Goal: Task Accomplishment & Management: Complete application form

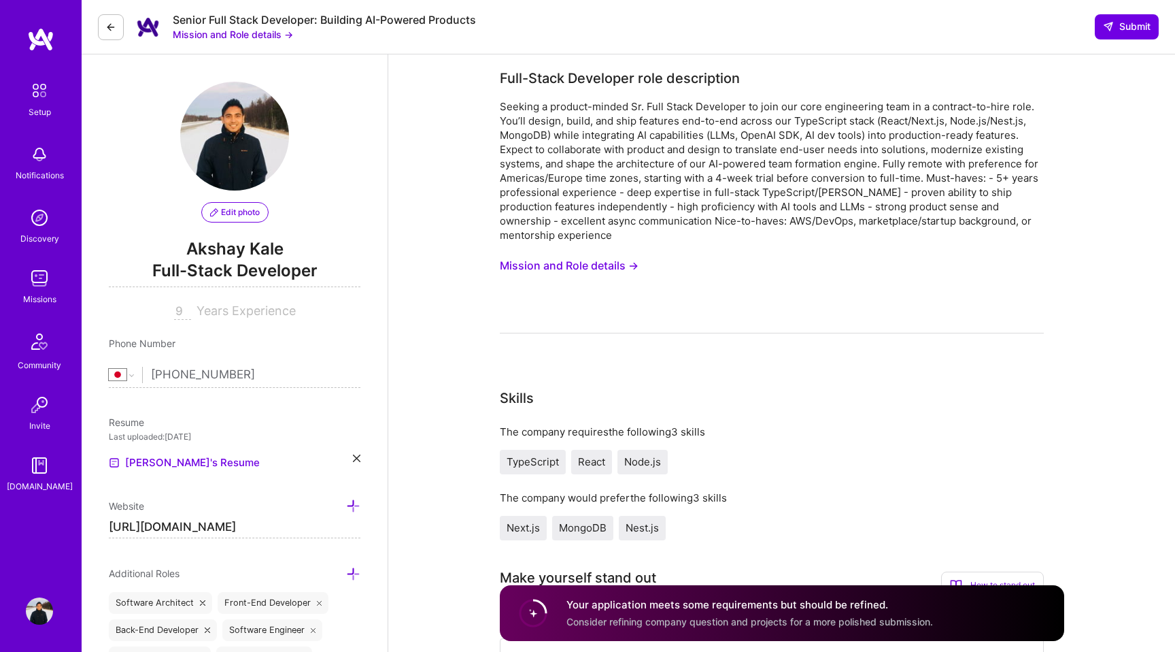
select select "JP"
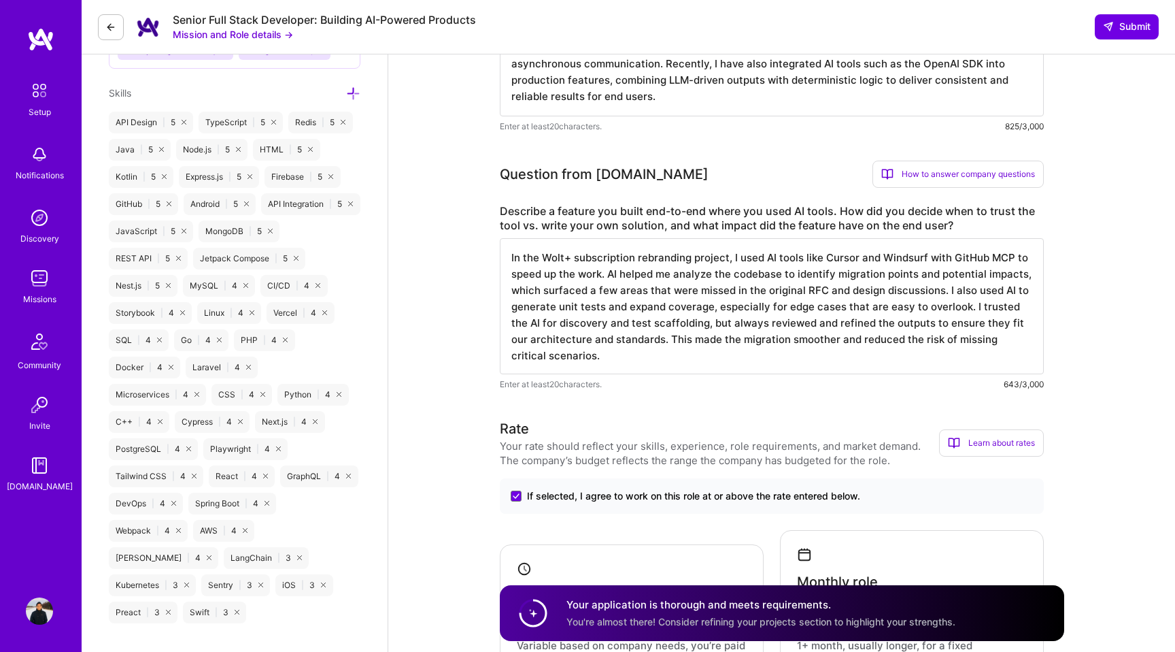
scroll to position [685, 0]
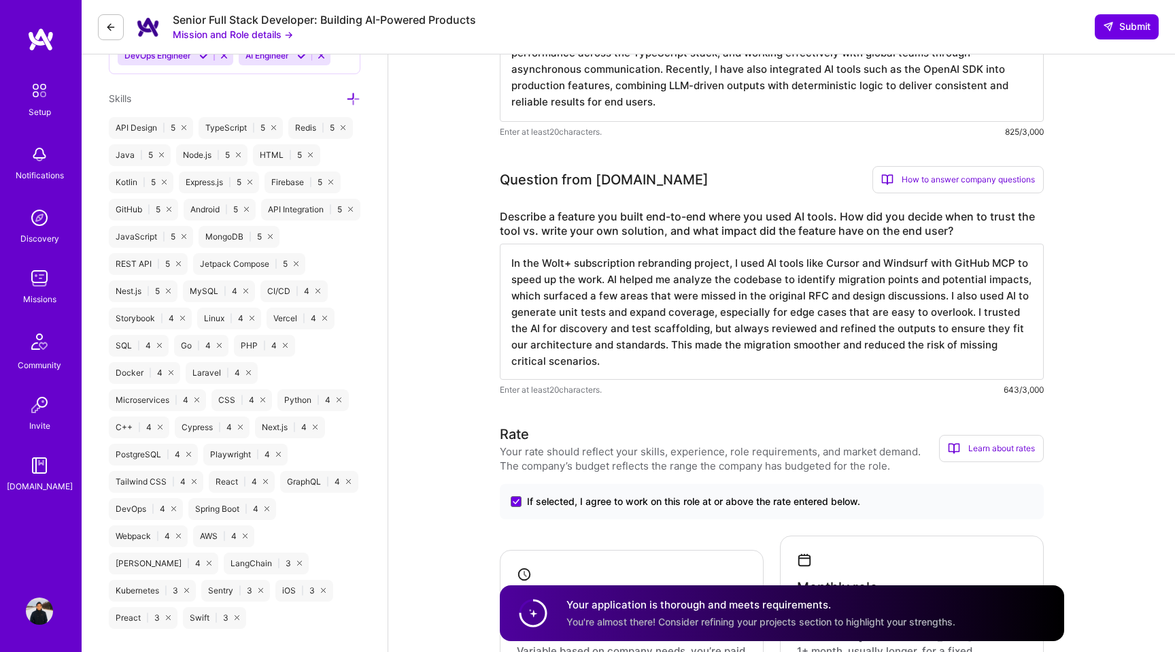
click at [726, 265] on textarea "In the Wolt+ subscription rebranding project, I used AI tools like Cursor and W…" at bounding box center [772, 312] width 544 height 136
click at [654, 265] on textarea "In the Wolt+ subscription rebranding project, I used AI tools like Cursor and W…" at bounding box center [772, 312] width 544 height 136
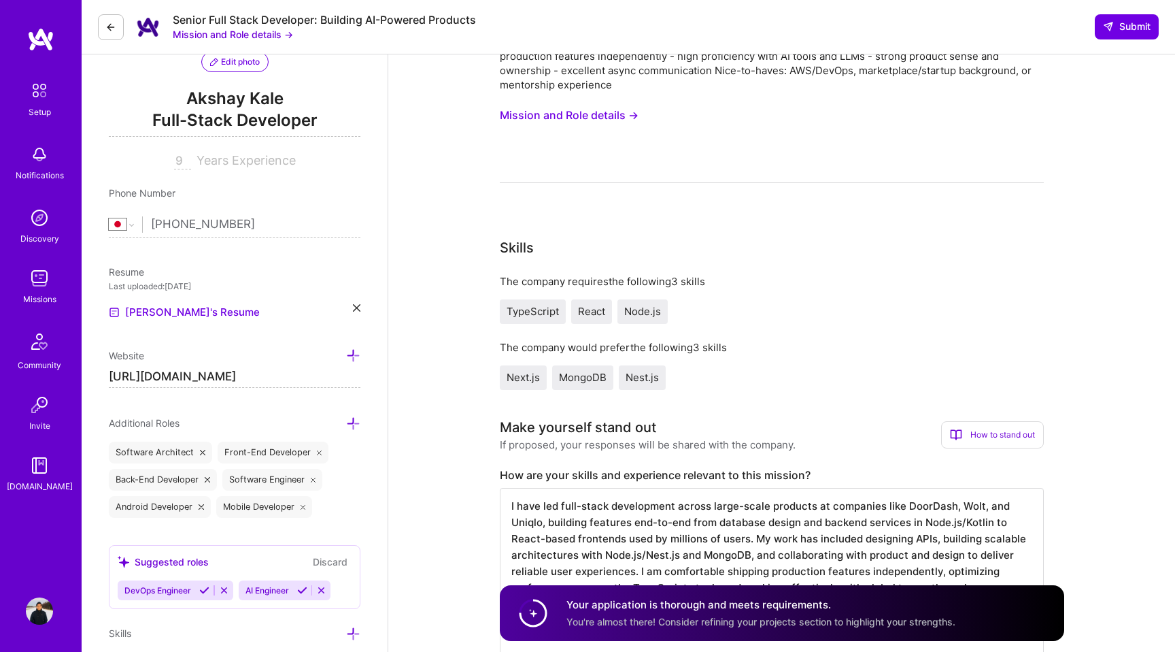
scroll to position [298, 0]
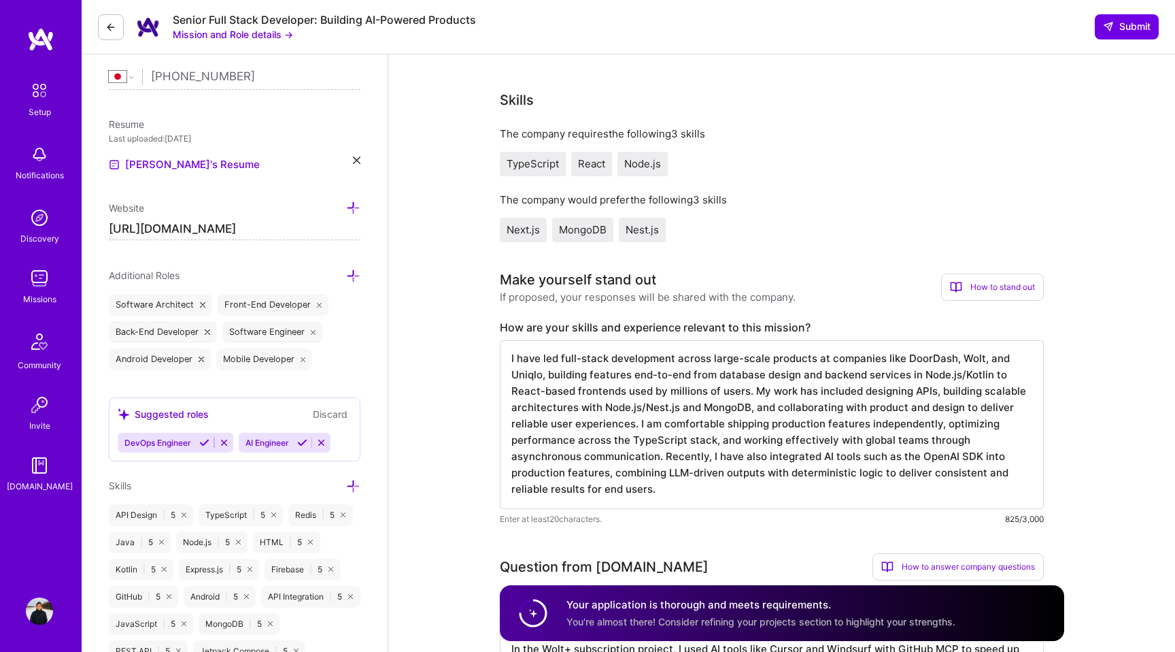
type textarea "In the Wolt+ subscription project, I used AI tools like Cursor and Windsurf wit…"
click at [541, 165] on span "TypeScript" at bounding box center [533, 163] width 52 height 13
click at [582, 165] on span "React" at bounding box center [591, 163] width 27 height 13
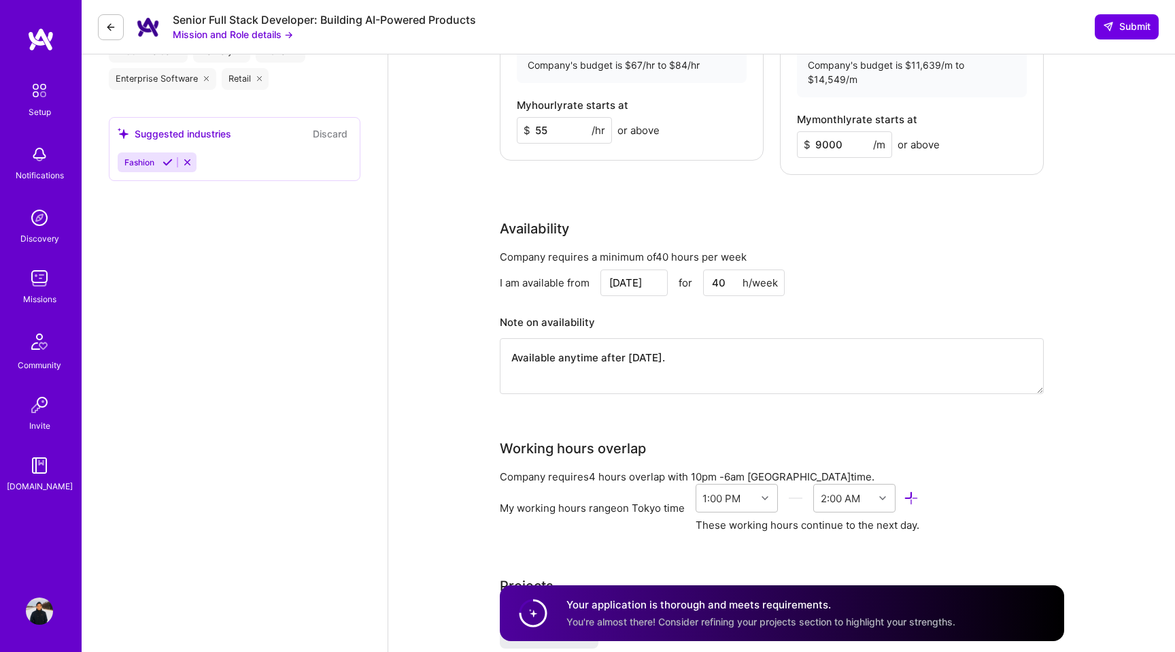
scroll to position [1333, 0]
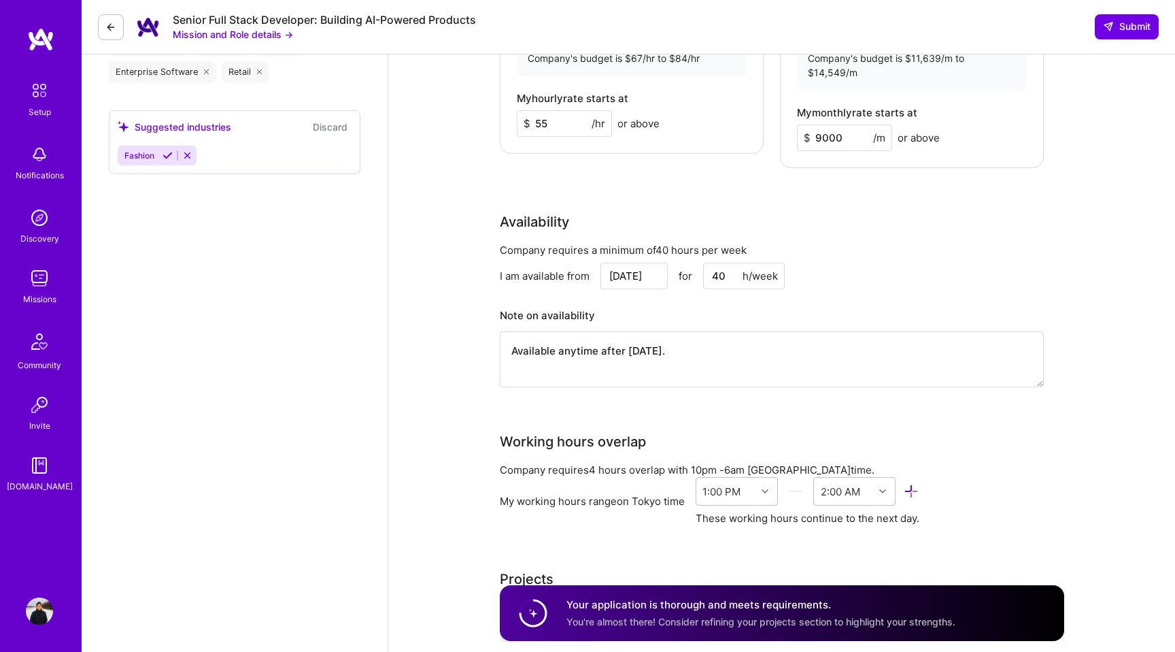
click at [662, 273] on div "Company requires a minimum of 40 hours per week I am available from [DATE] for …" at bounding box center [772, 323] width 544 height 161
click at [716, 263] on input "40" at bounding box center [744, 276] width 82 height 27
click at [720, 305] on h3 "Note on availability" at bounding box center [772, 315] width 544 height 20
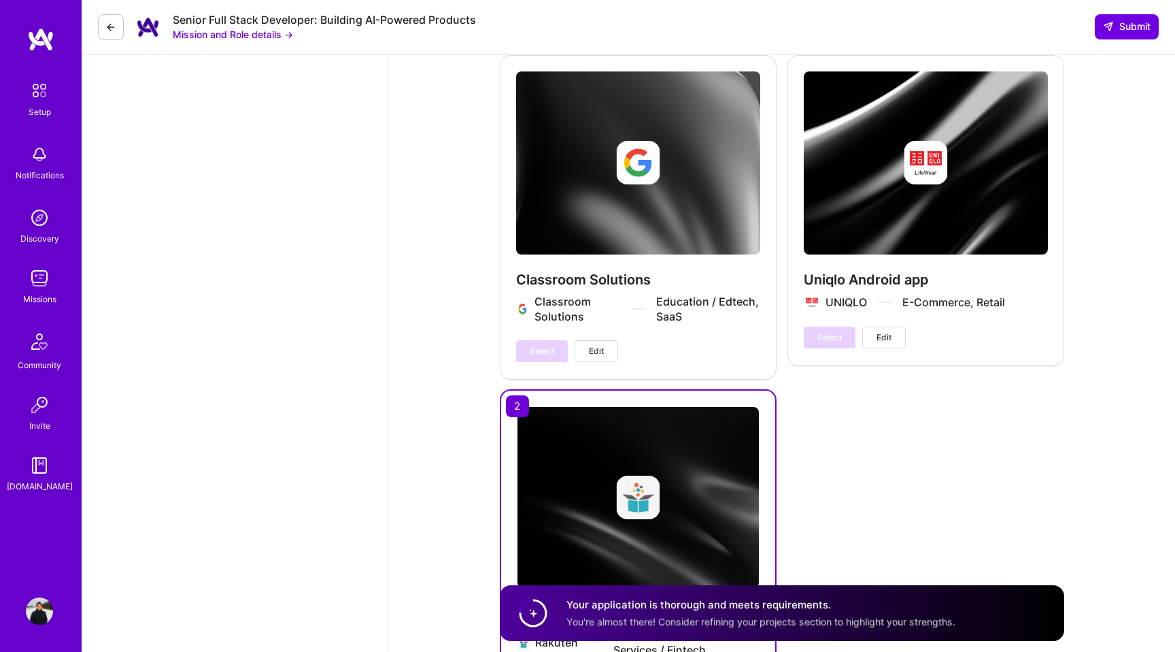
scroll to position [3407, 0]
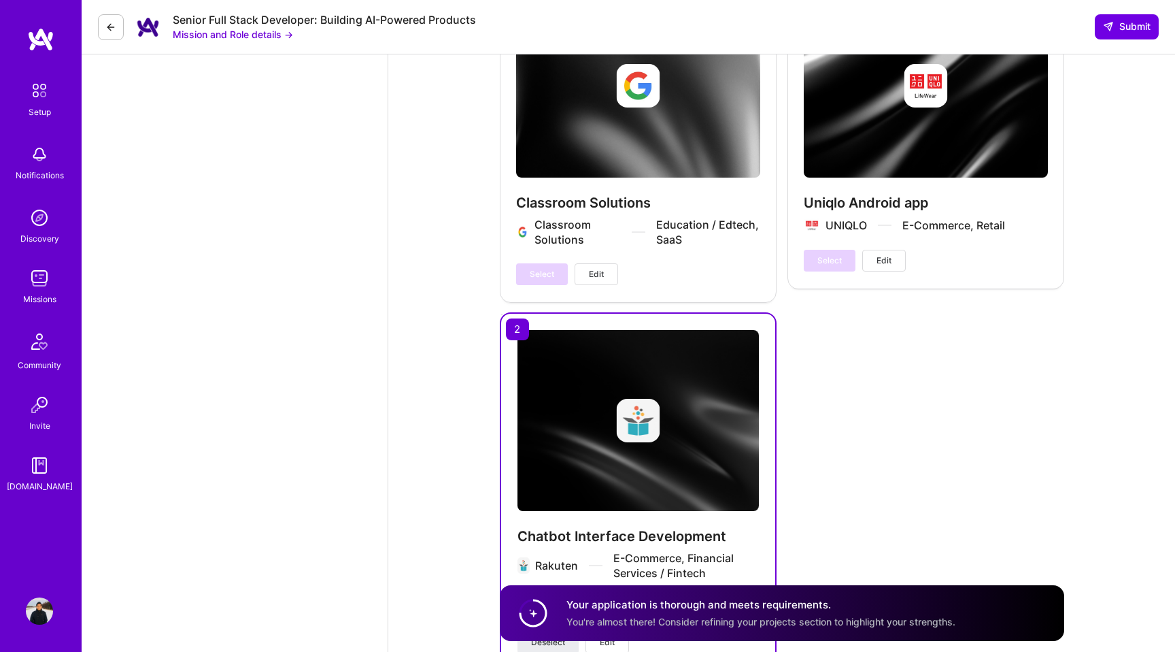
click at [877, 616] on span "You're almost there! Consider refining your projects section to highlight your …" at bounding box center [761, 622] width 389 height 12
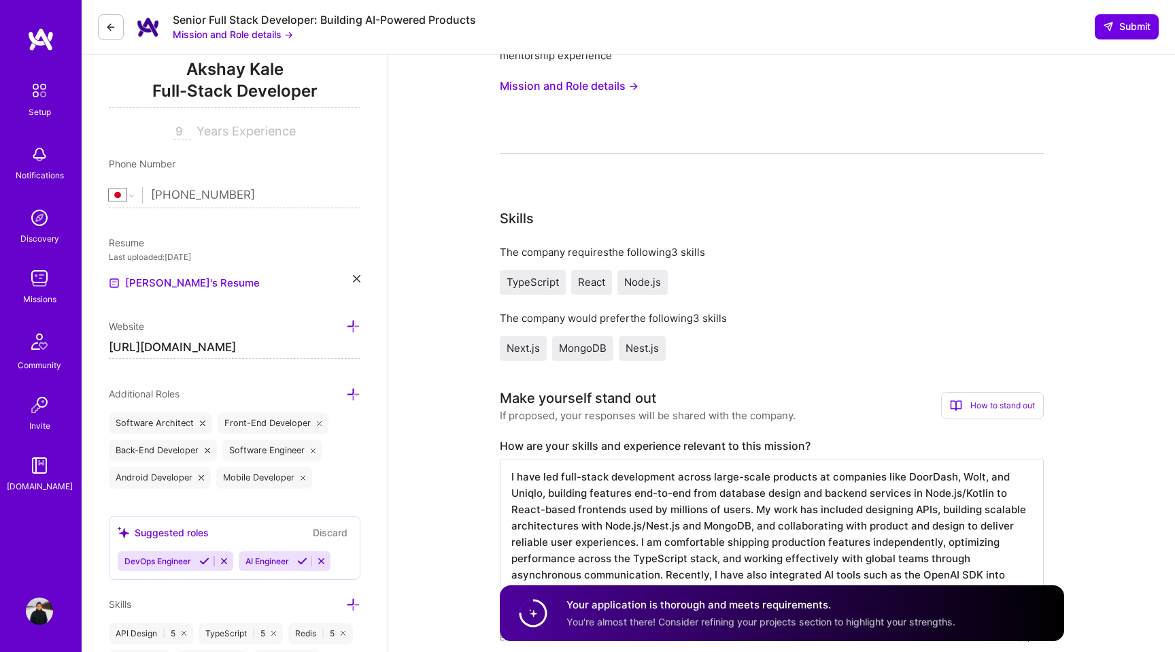
scroll to position [0, 0]
click at [183, 279] on link "[PERSON_NAME]'s Resume" at bounding box center [184, 283] width 151 height 16
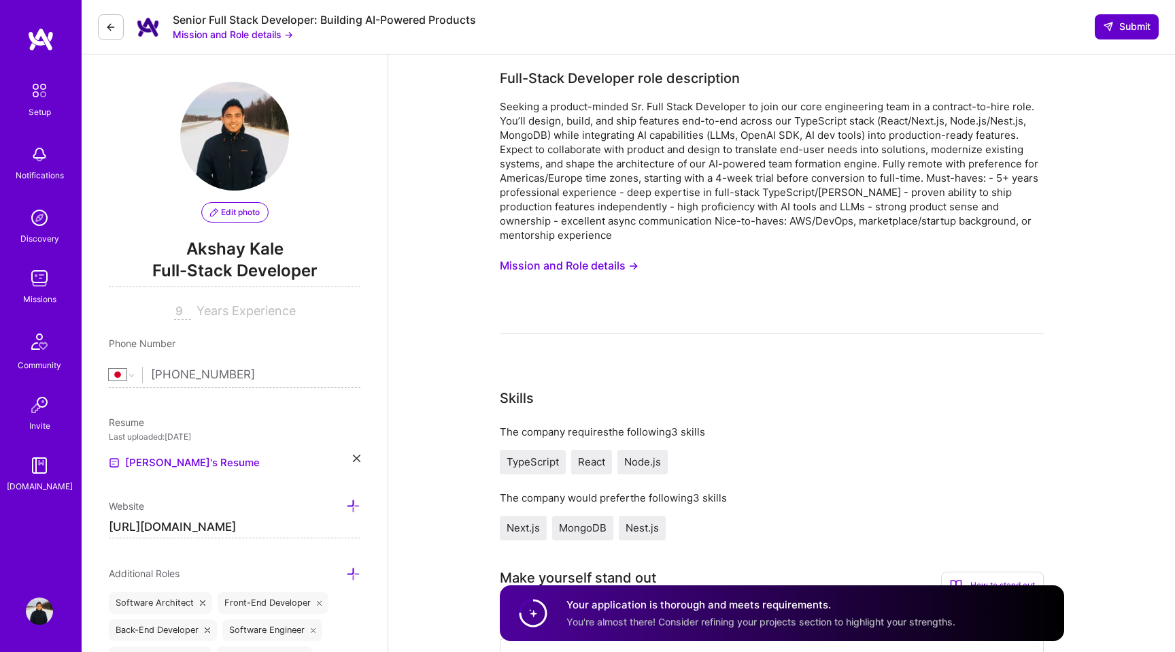
click at [1111, 23] on icon at bounding box center [1108, 26] width 11 height 11
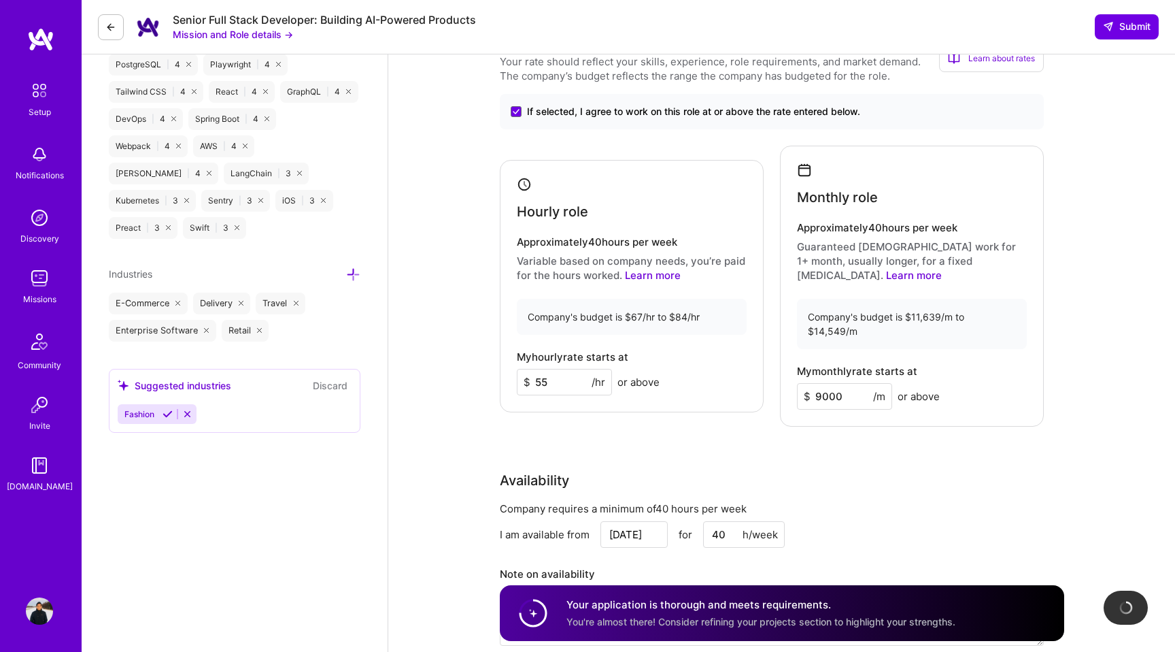
scroll to position [1075, 0]
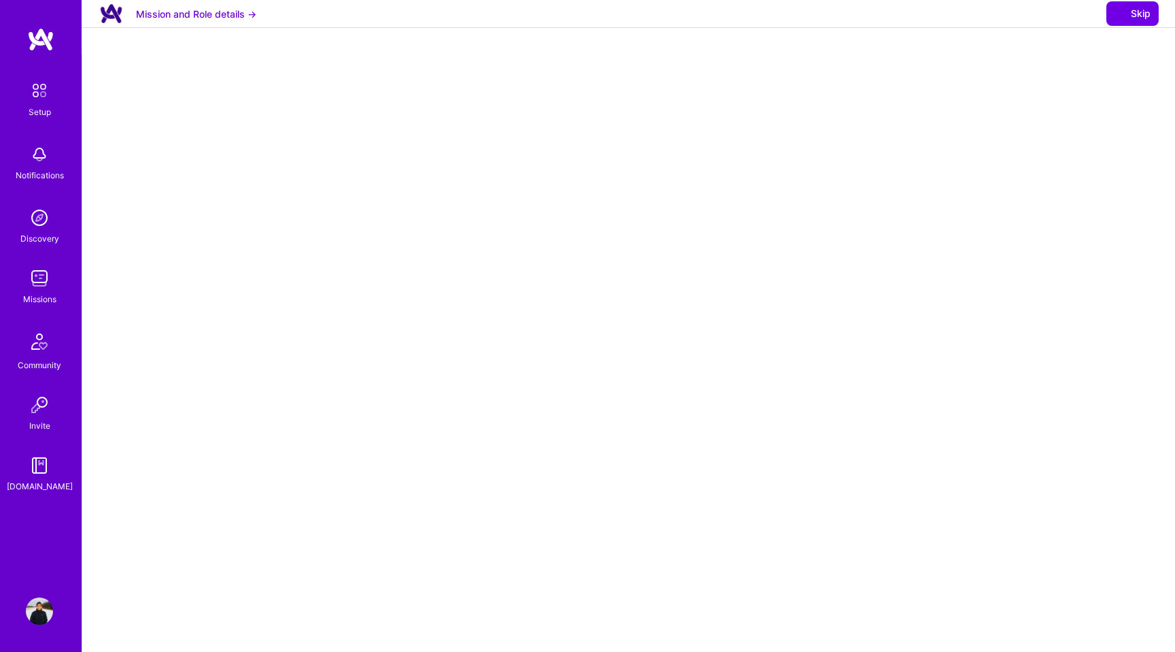
select select "JP"
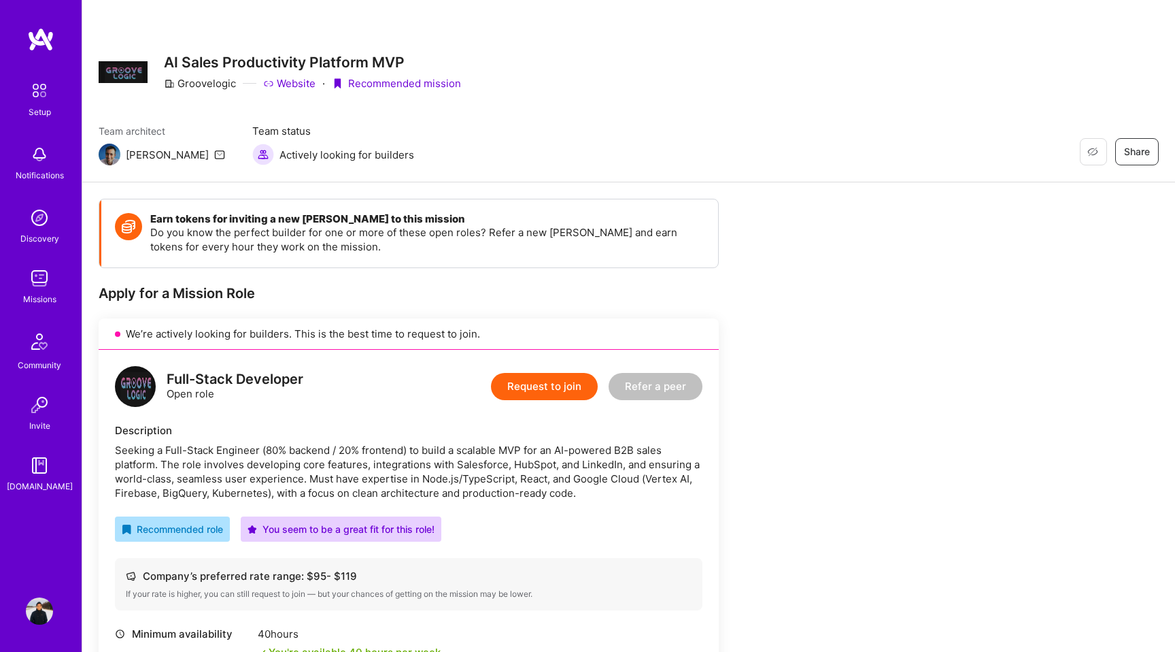
click at [39, 268] on img at bounding box center [39, 278] width 27 height 27
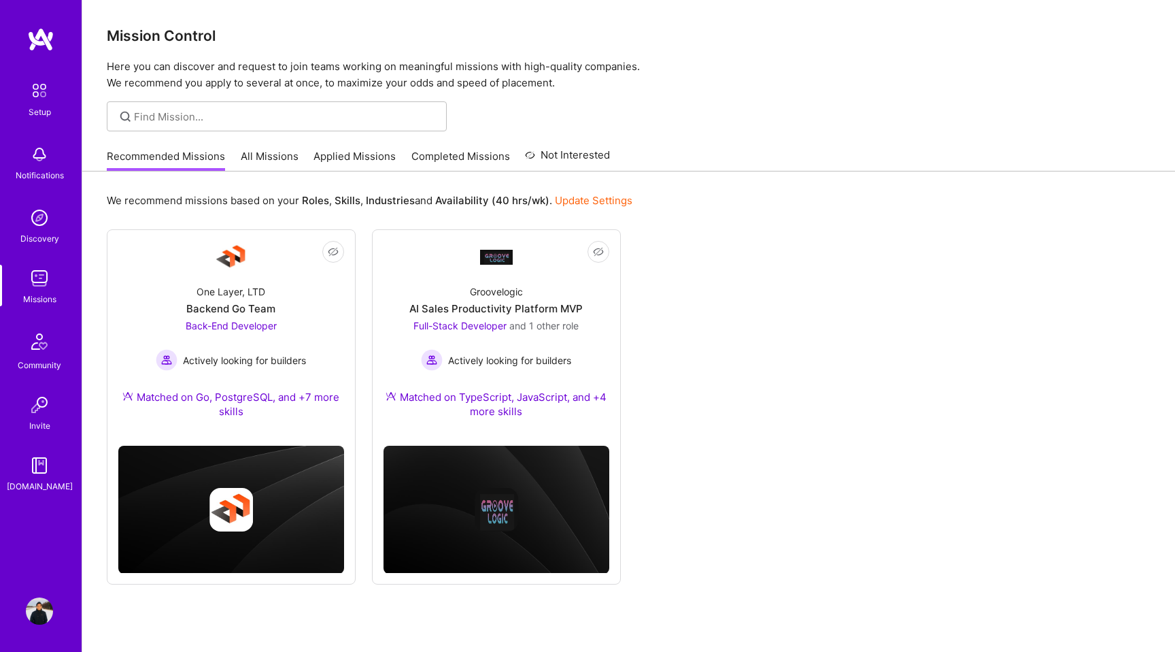
click at [344, 158] on link "Applied Missions" at bounding box center [355, 160] width 82 height 22
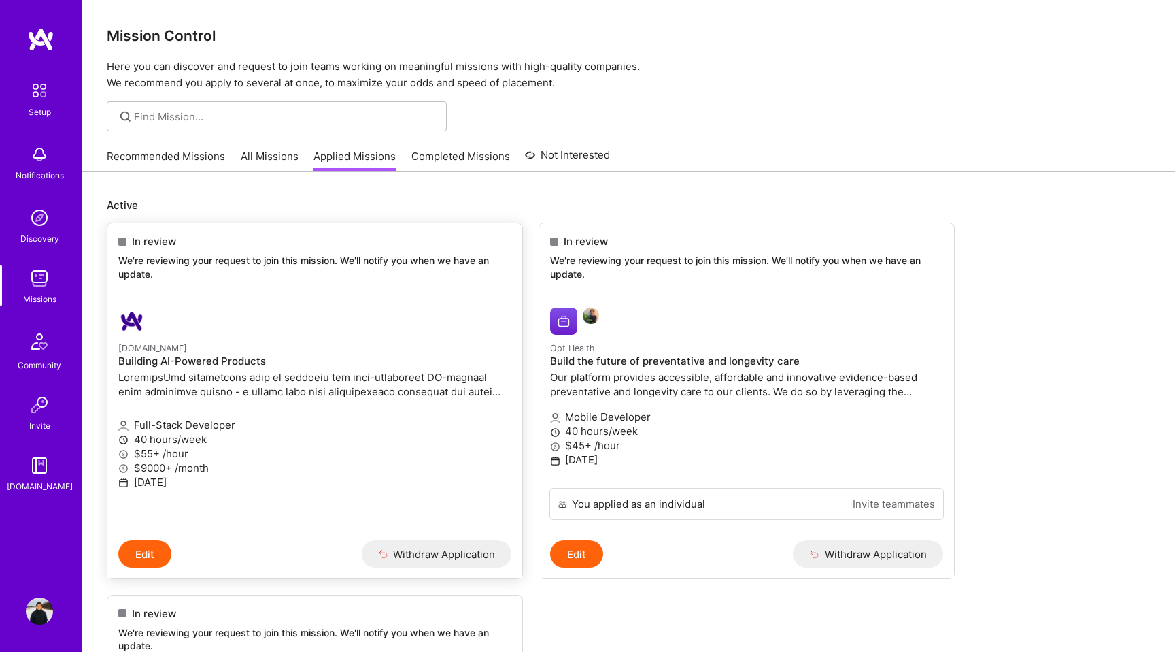
click at [248, 373] on p at bounding box center [314, 384] width 393 height 29
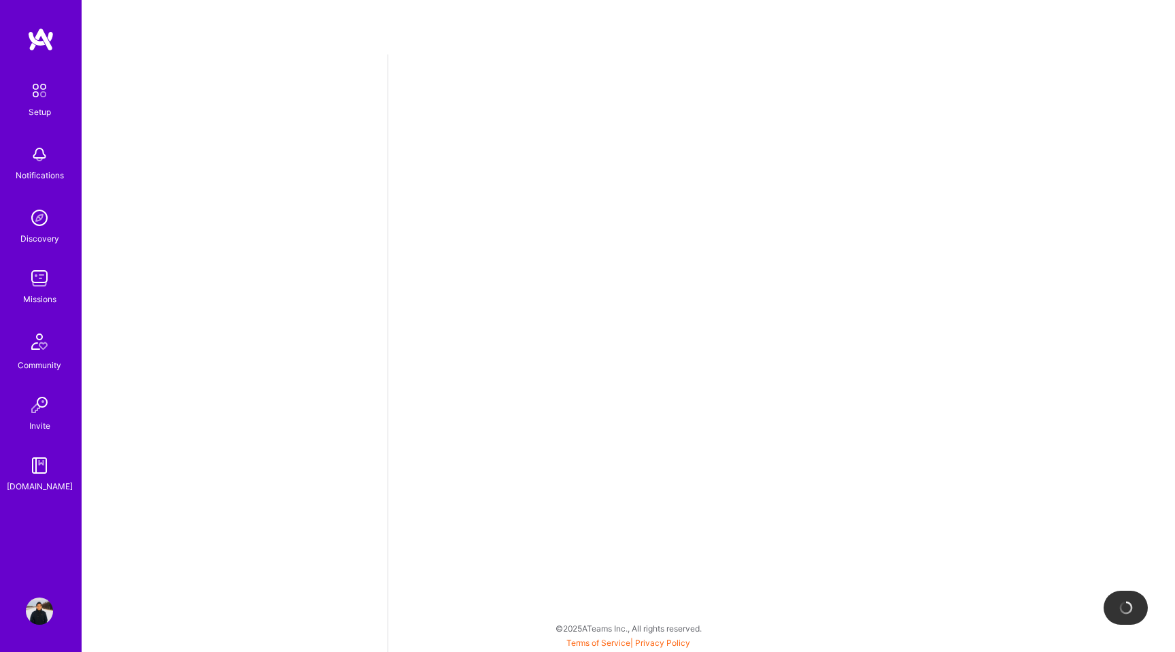
select select "JP"
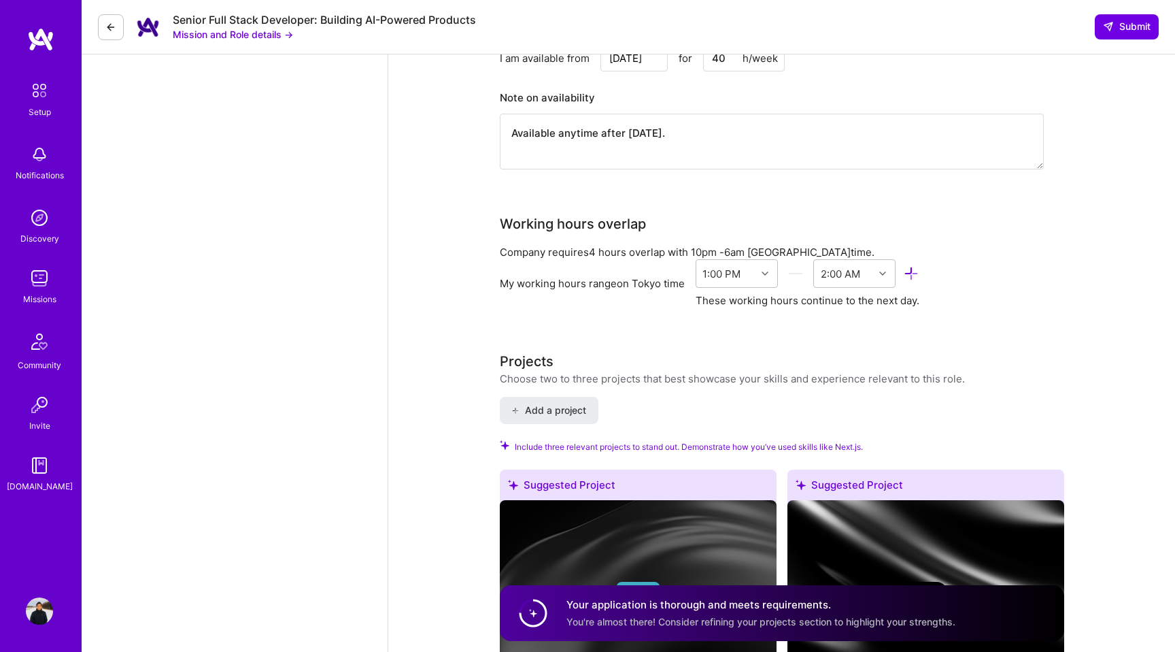
scroll to position [1572, 0]
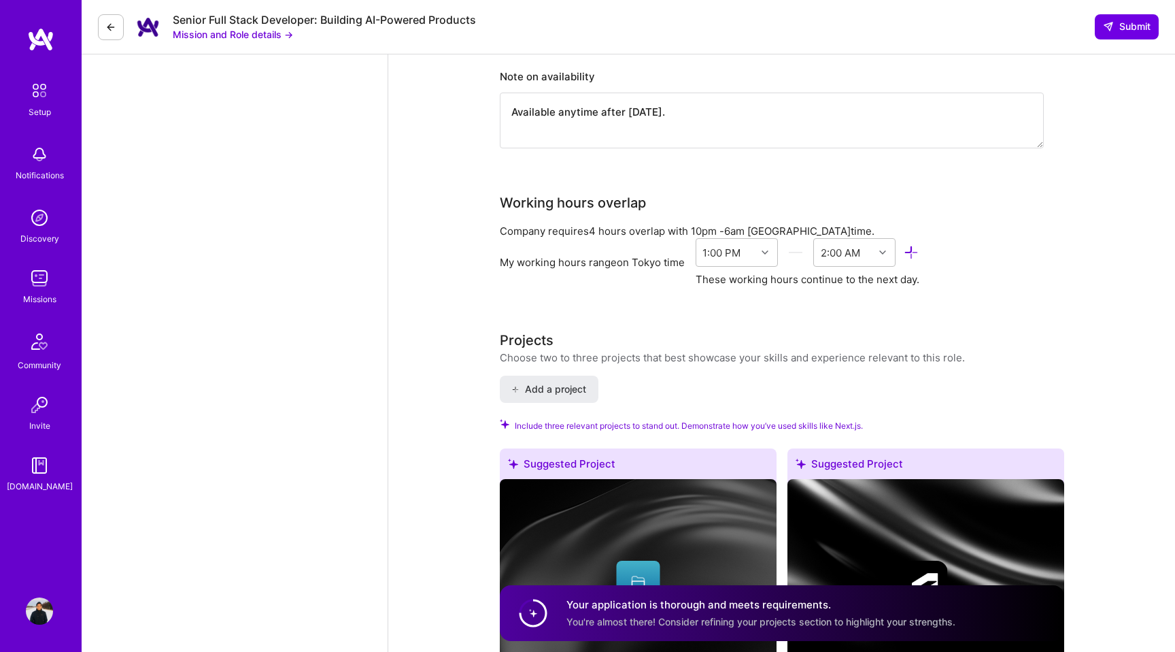
click at [909, 245] on icon at bounding box center [912, 253] width 16 height 16
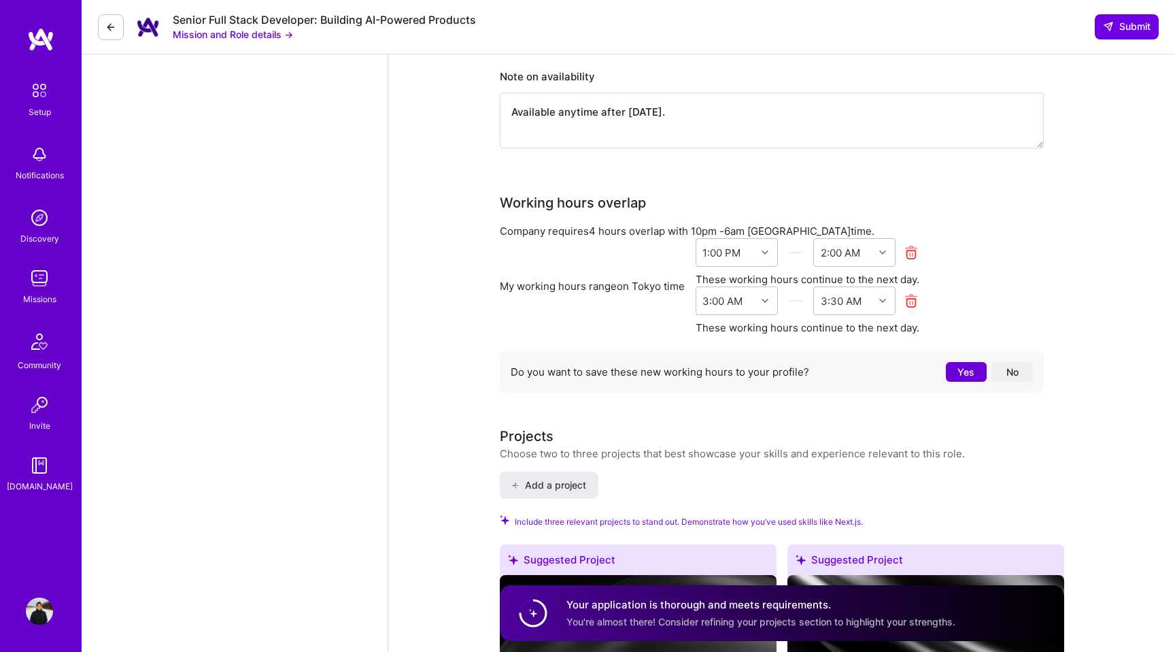
click at [917, 293] on icon at bounding box center [912, 301] width 16 height 16
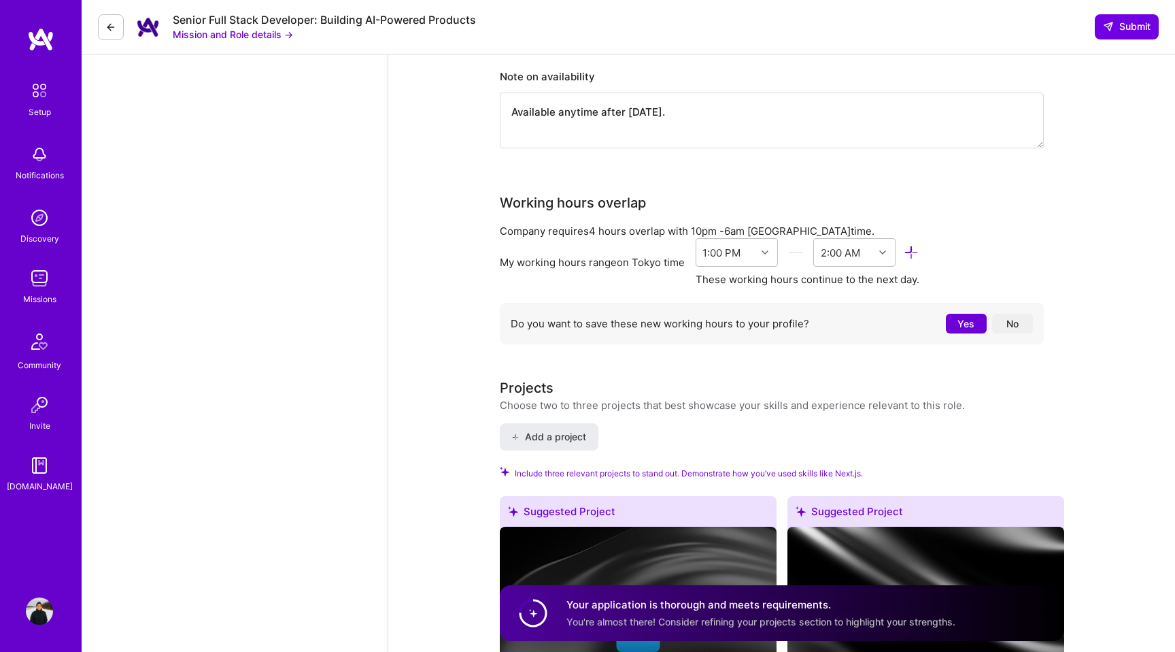
click at [910, 245] on icon at bounding box center [912, 253] width 16 height 16
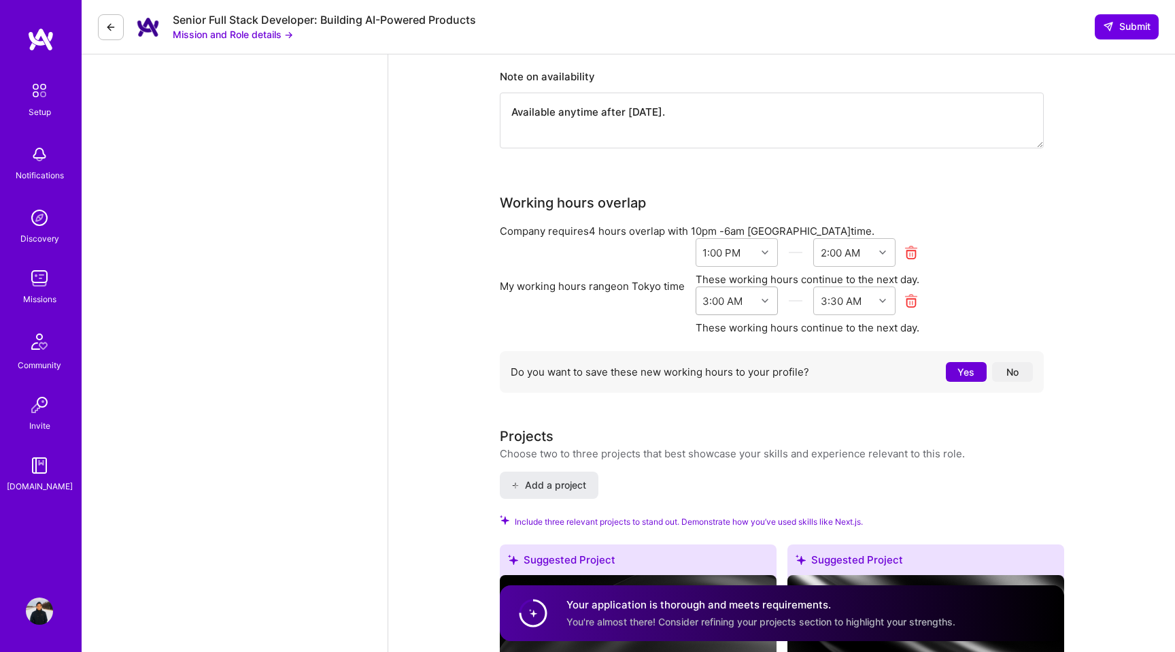
click at [771, 292] on div at bounding box center [766, 301] width 21 height 18
click at [914, 293] on icon at bounding box center [912, 301] width 16 height 16
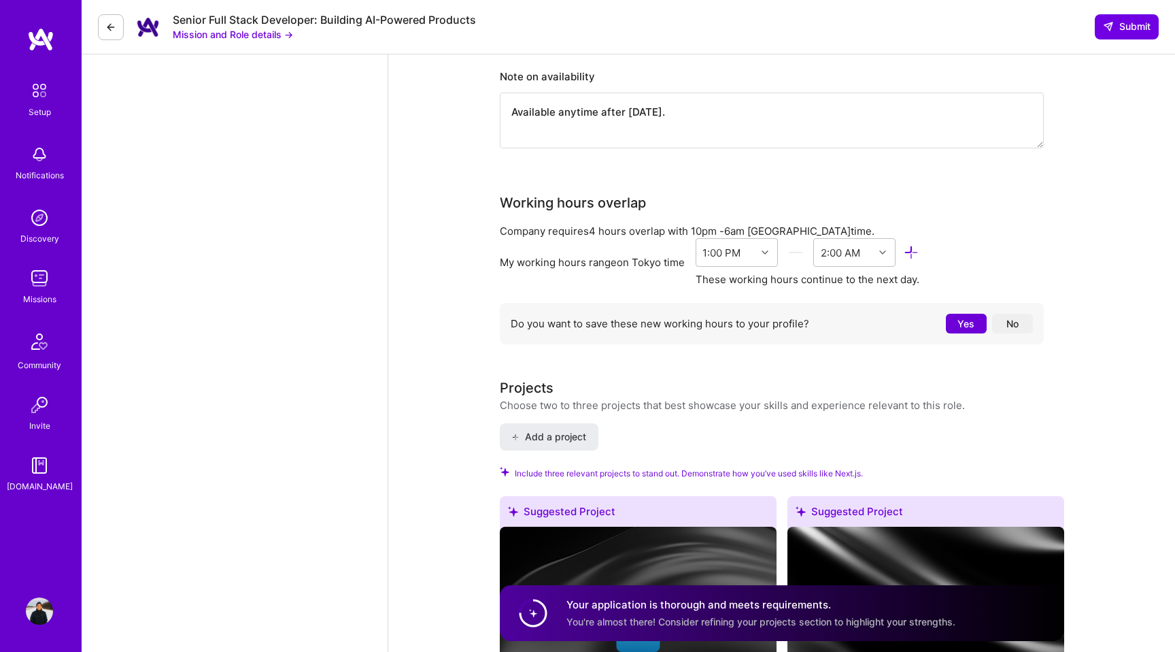
click at [915, 245] on icon at bounding box center [912, 253] width 16 height 16
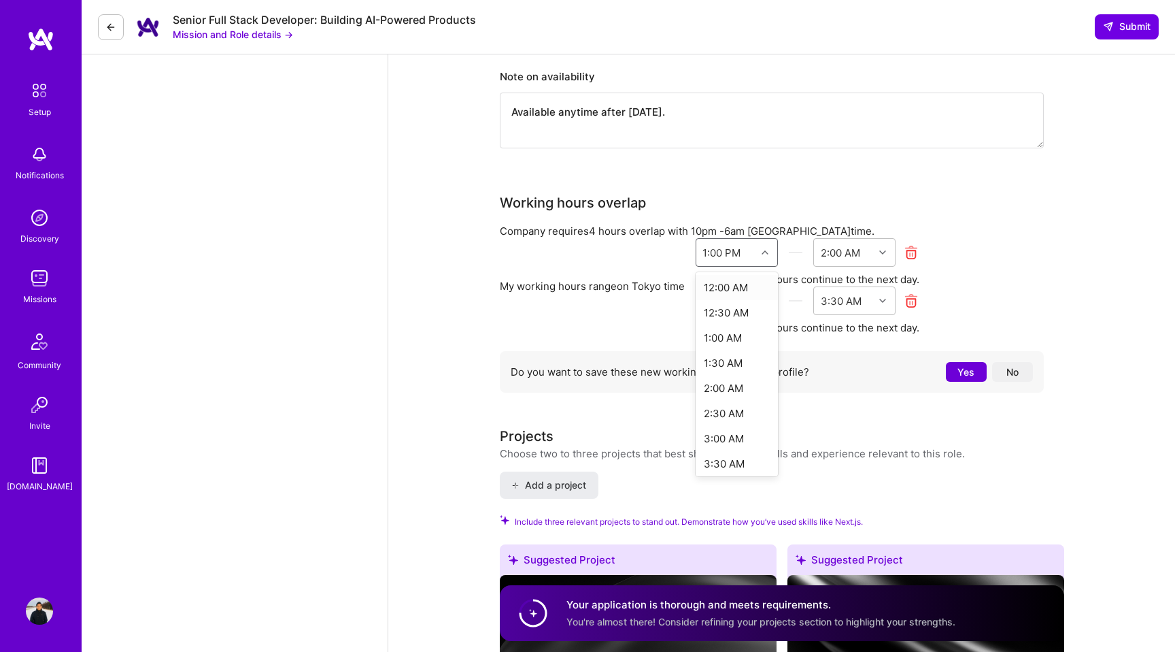
click at [767, 249] on icon at bounding box center [765, 252] width 7 height 7
click at [888, 292] on div at bounding box center [884, 301] width 21 height 18
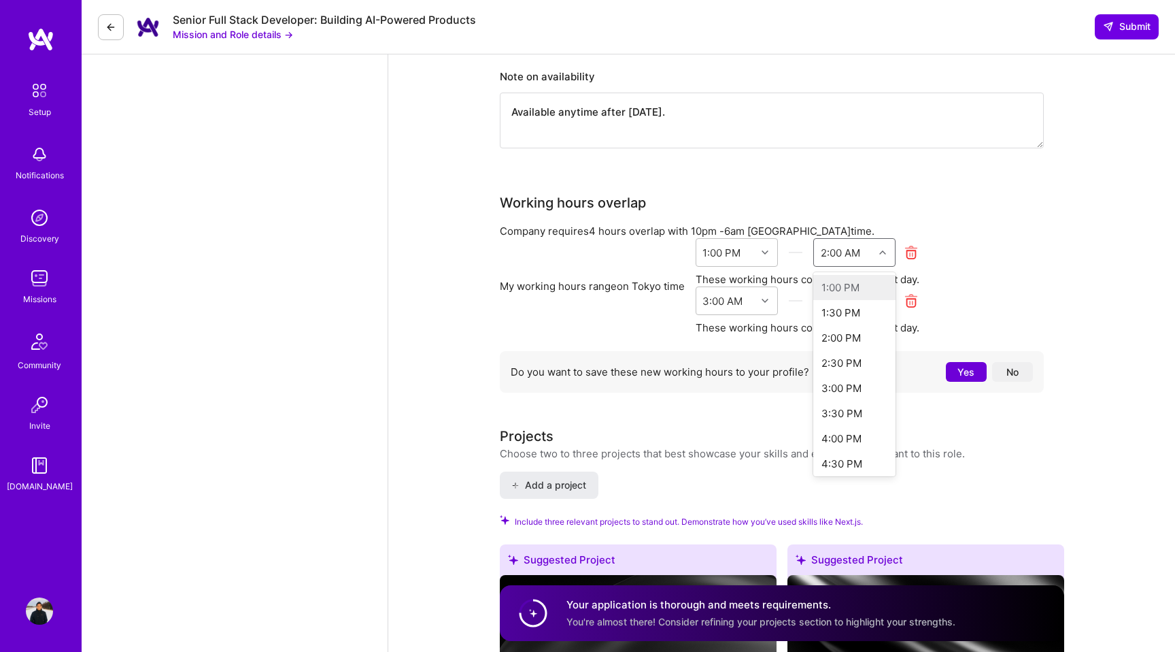
click at [886, 249] on icon at bounding box center [883, 252] width 7 height 7
click at [765, 244] on div at bounding box center [766, 253] width 21 height 18
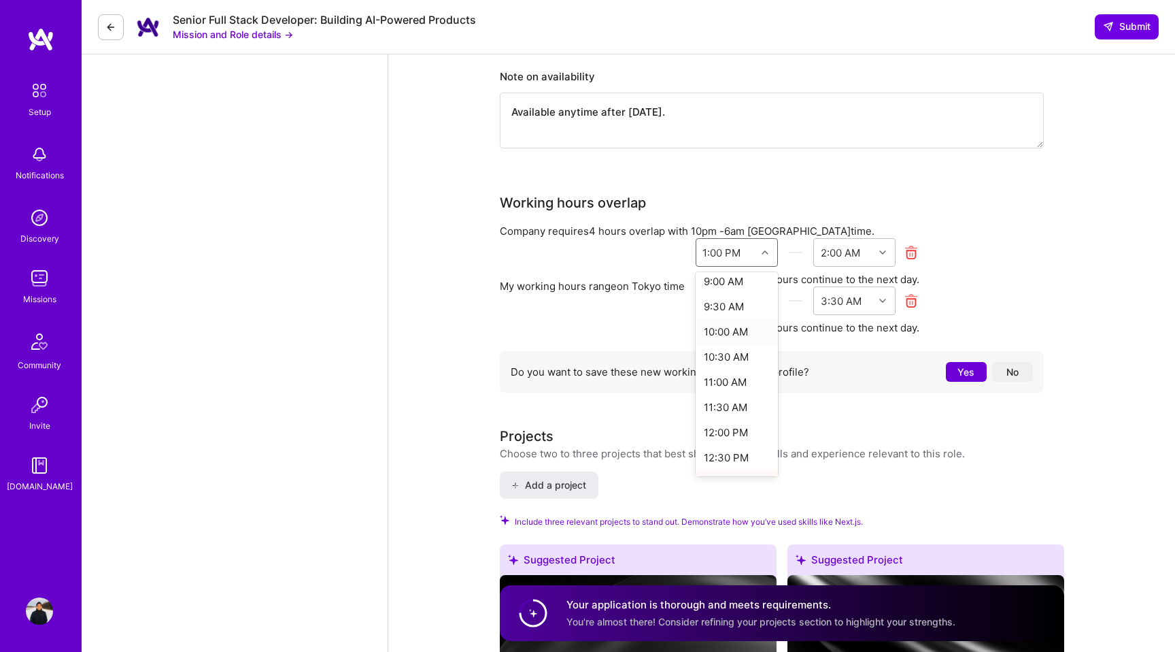
scroll to position [449, 0]
click at [725, 329] on div "10:00 AM" at bounding box center [737, 341] width 82 height 25
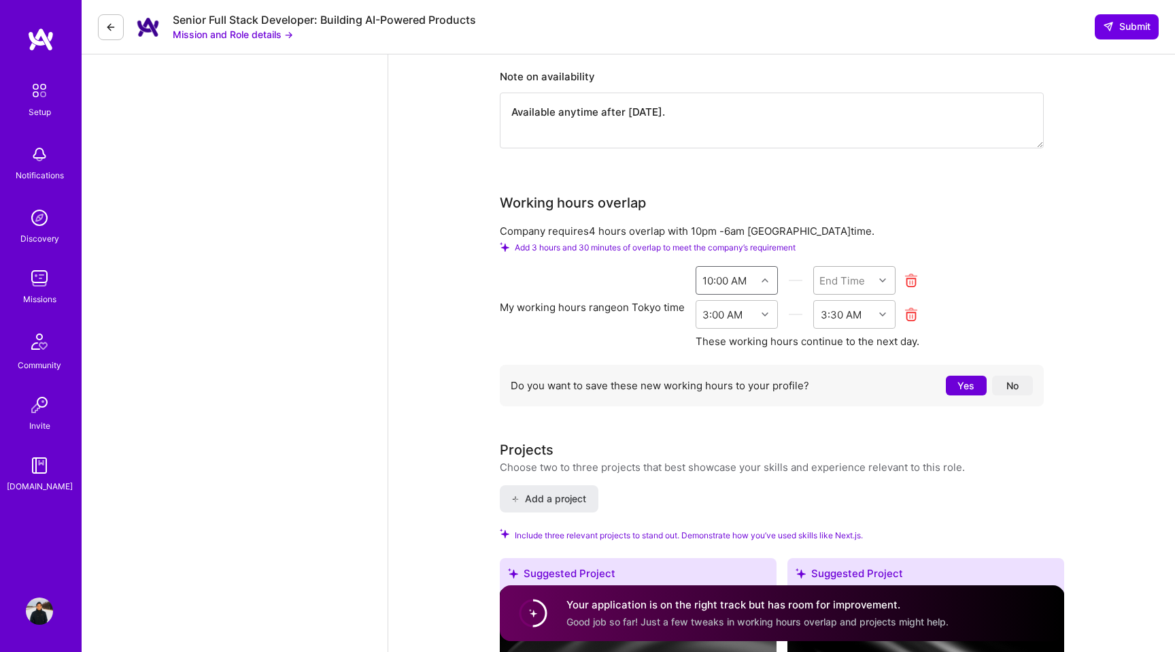
click at [886, 277] on icon at bounding box center [883, 280] width 7 height 7
click at [851, 330] on div "2:00 AM" at bounding box center [855, 342] width 82 height 25
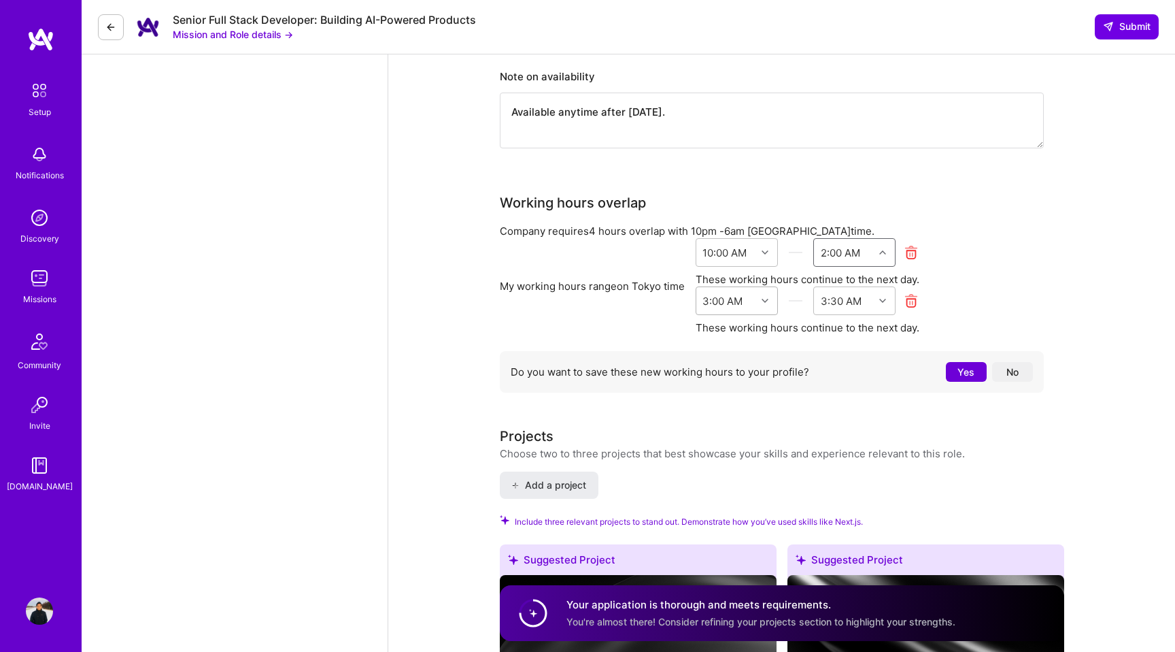
click at [768, 297] on icon at bounding box center [765, 300] width 7 height 7
click at [737, 497] on div "12:00 PM" at bounding box center [737, 509] width 82 height 25
click at [888, 292] on div at bounding box center [884, 301] width 21 height 18
click at [874, 287] on div "End Time" at bounding box center [844, 300] width 60 height 27
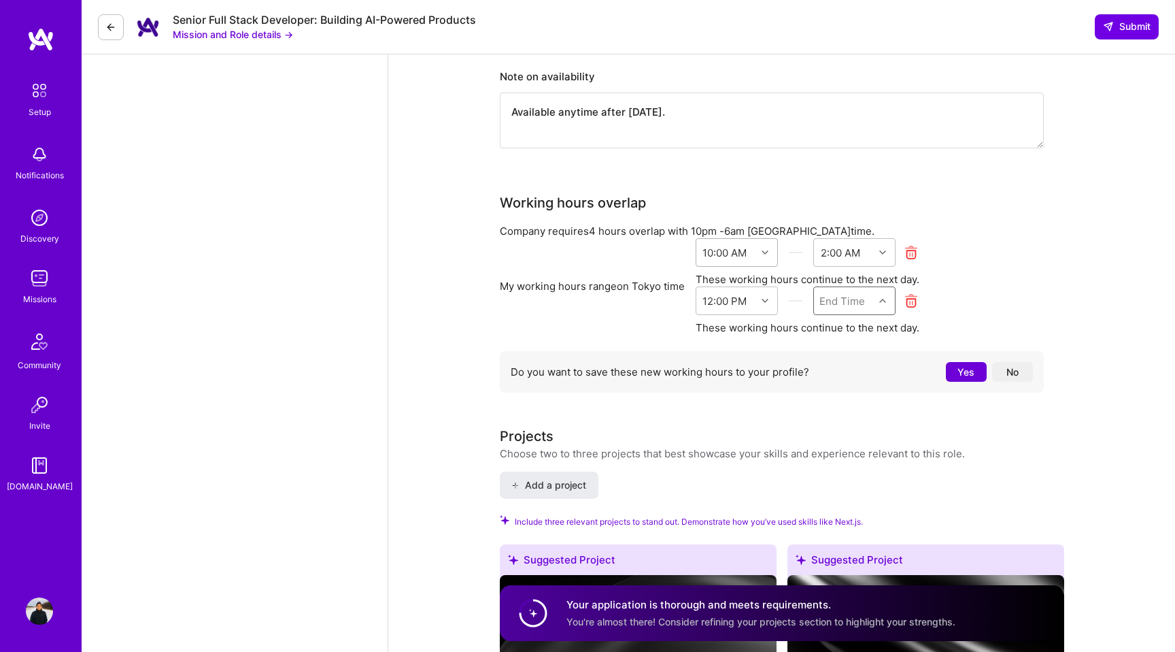
click at [767, 249] on icon at bounding box center [765, 252] width 7 height 7
click at [729, 377] on div "12:00 PM" at bounding box center [737, 389] width 82 height 25
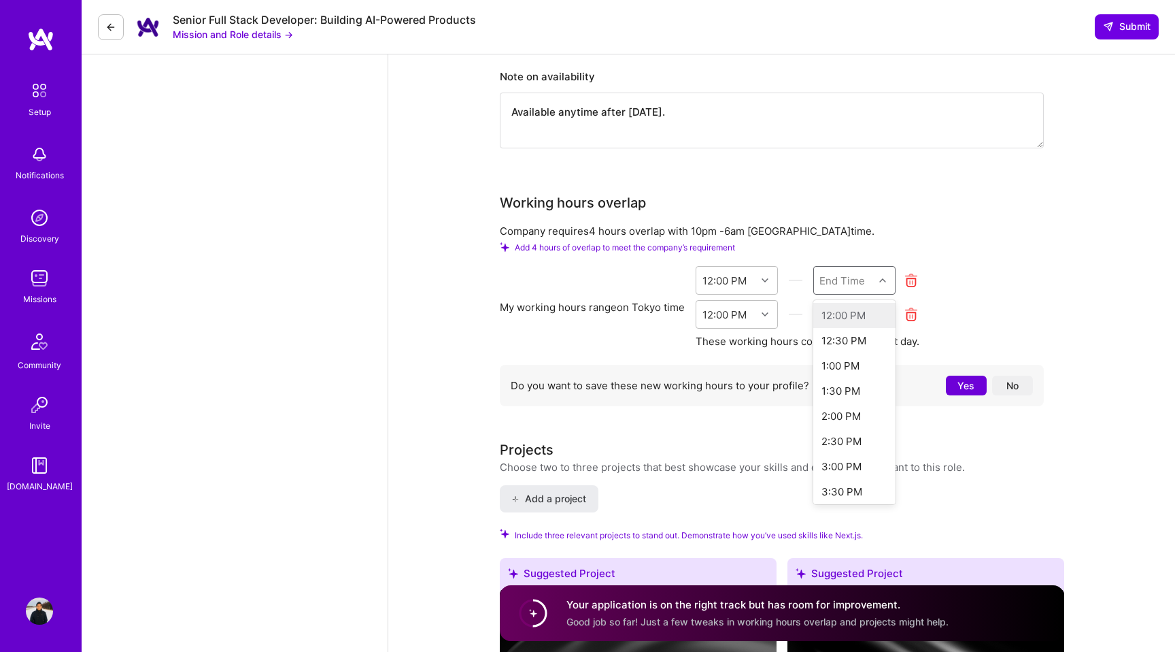
click at [883, 277] on icon at bounding box center [883, 280] width 7 height 7
click at [850, 348] on div "4:00 PM" at bounding box center [855, 360] width 82 height 25
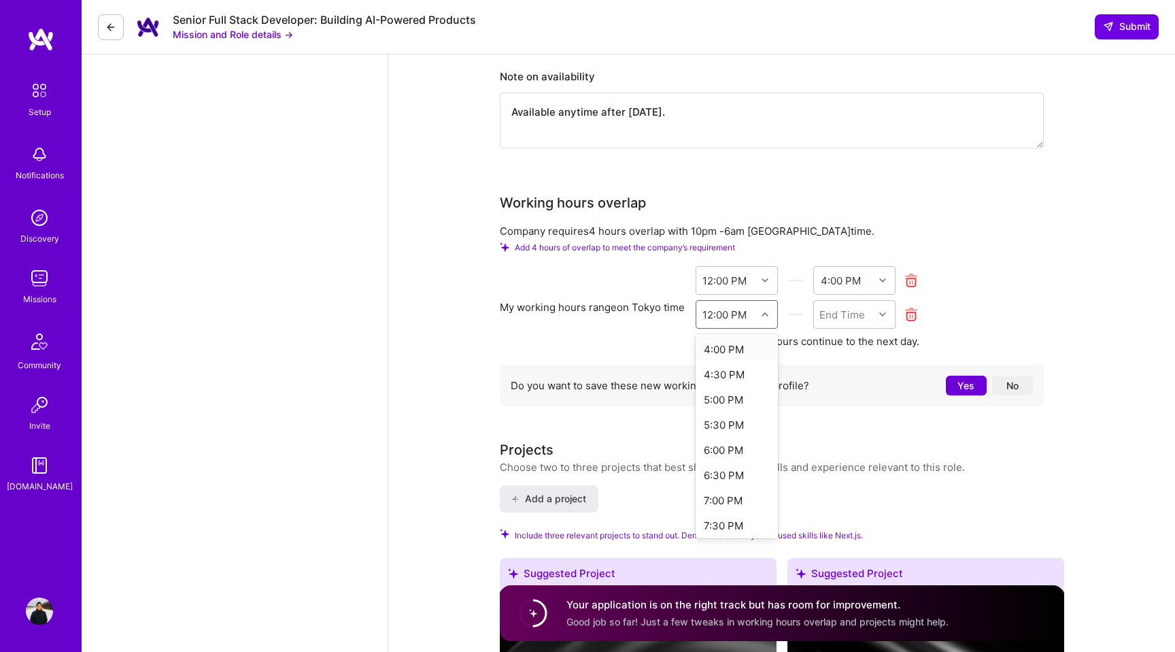
click at [767, 311] on icon at bounding box center [765, 314] width 7 height 7
click at [731, 380] on div "10:00 PM" at bounding box center [737, 392] width 82 height 25
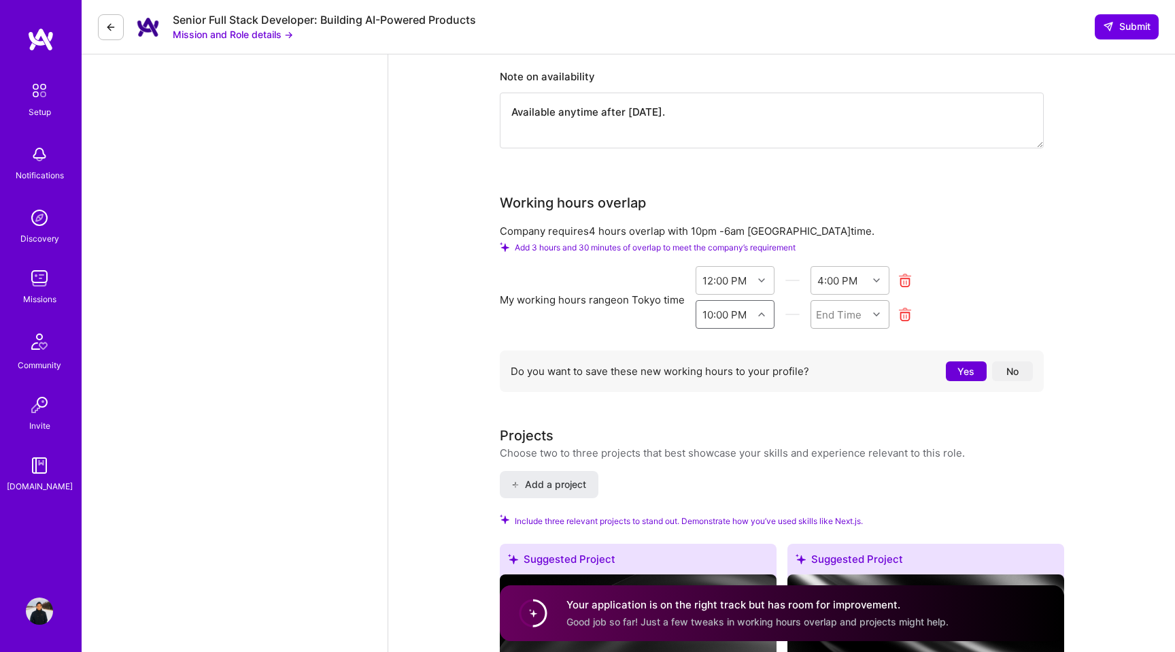
click at [875, 311] on icon at bounding box center [876, 314] width 7 height 7
click at [851, 436] on div "2:00 AM" at bounding box center [851, 448] width 80 height 25
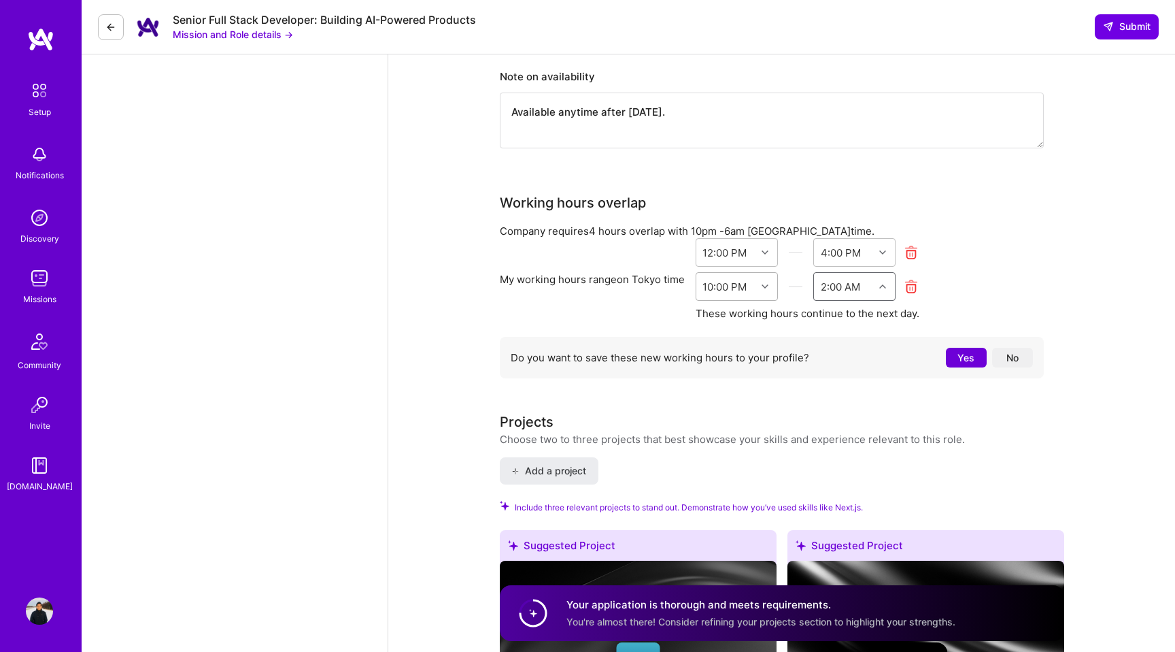
click at [762, 278] on div at bounding box center [766, 287] width 21 height 18
click at [731, 400] on div "9:00 PM" at bounding box center [737, 412] width 82 height 25
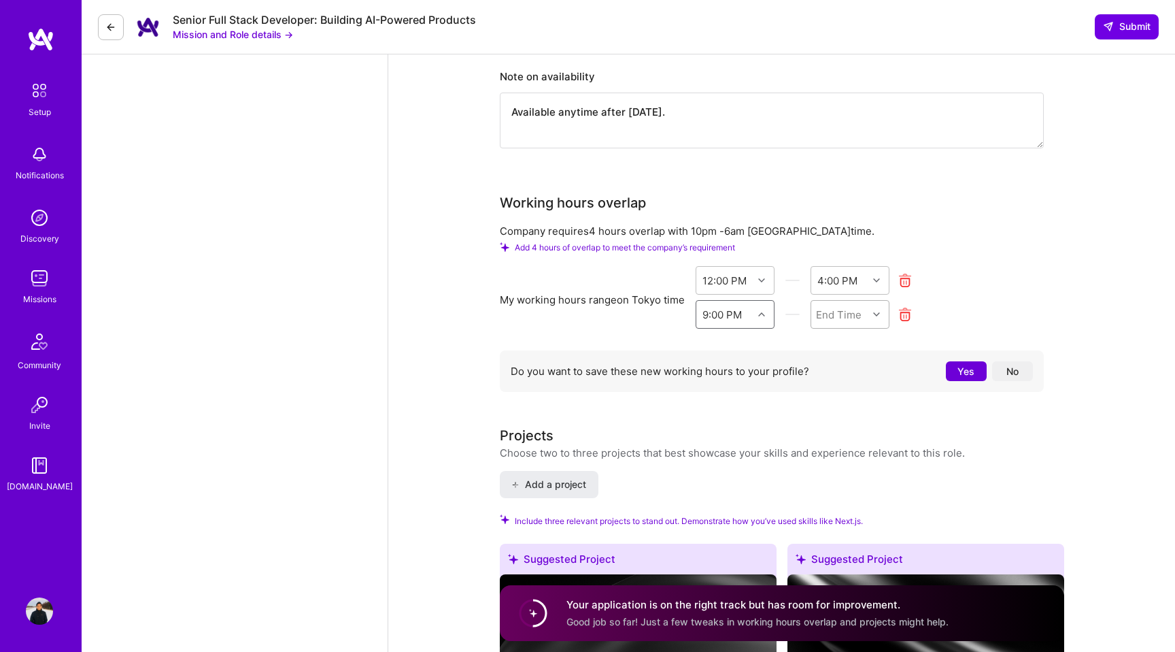
click at [880, 305] on div at bounding box center [878, 314] width 21 height 18
click at [848, 460] on div "2:00 AM" at bounding box center [851, 472] width 80 height 25
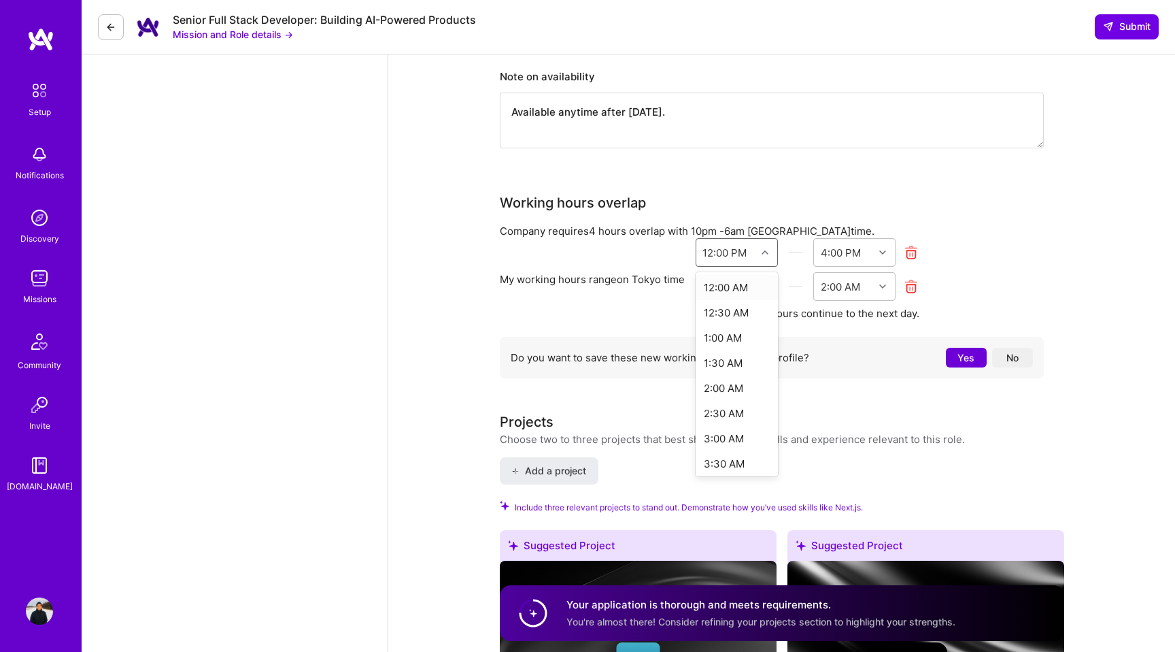
click at [767, 249] on icon at bounding box center [765, 252] width 7 height 7
click at [886, 244] on div at bounding box center [884, 253] width 21 height 18
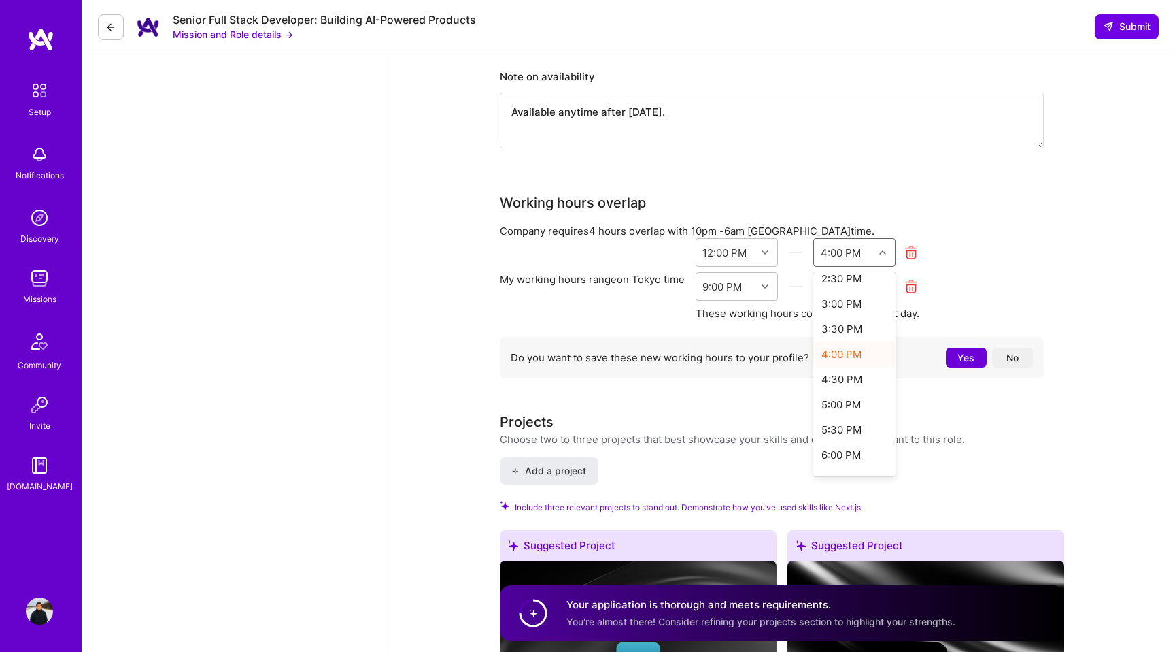
scroll to position [144, 0]
click at [850, 383] on div "5:00 PM" at bounding box center [855, 395] width 82 height 25
click at [1017, 348] on button "No" at bounding box center [1012, 358] width 41 height 20
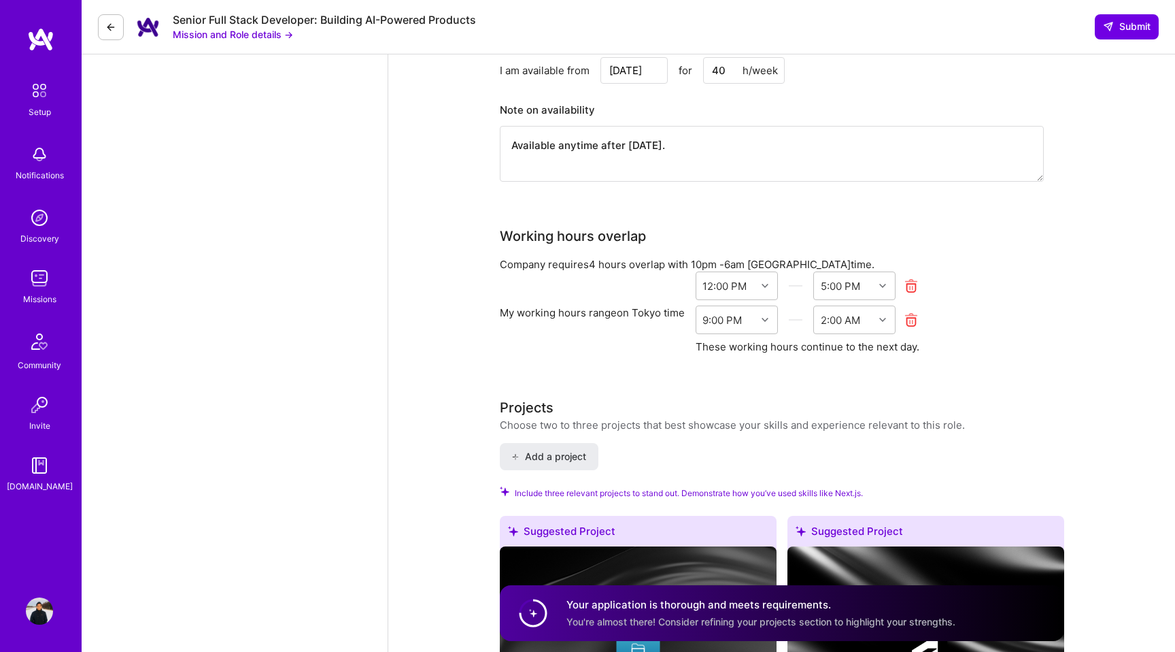
scroll to position [1528, 0]
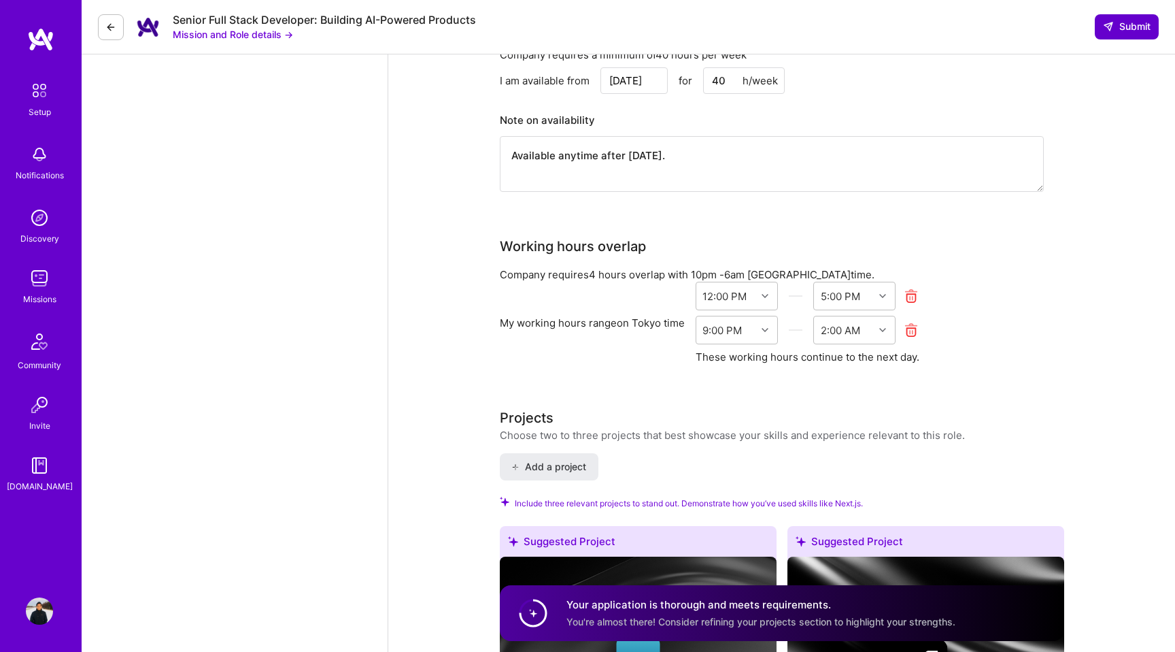
click at [1125, 27] on span "Submit" at bounding box center [1127, 27] width 48 height 14
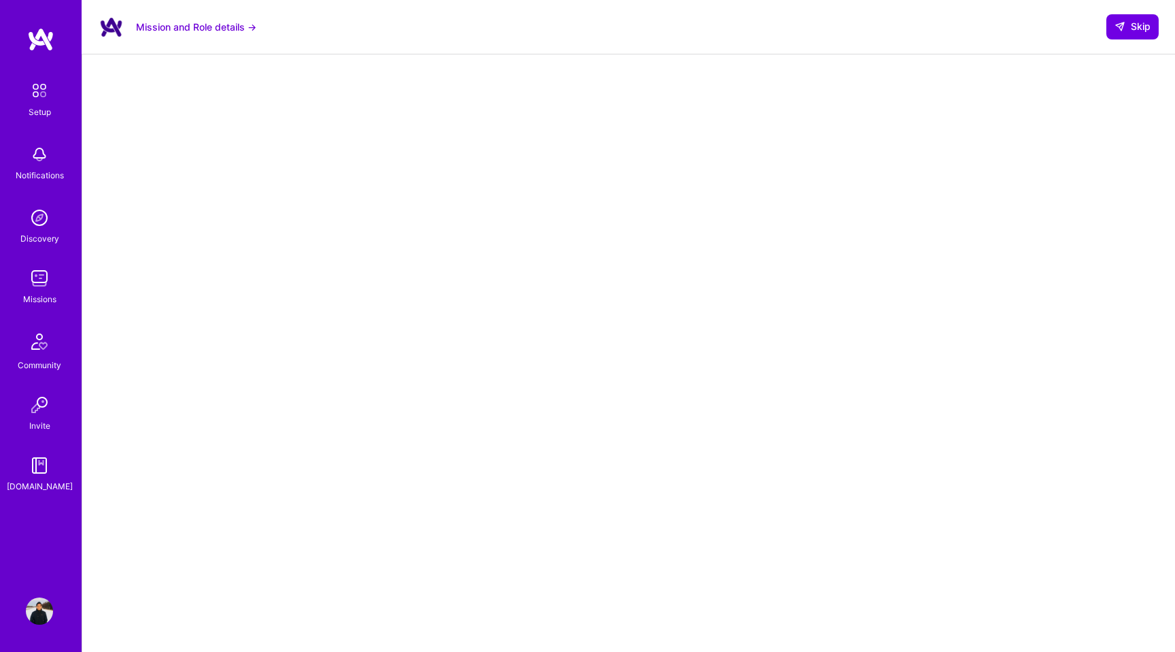
scroll to position [21, 0]
select select "JP"
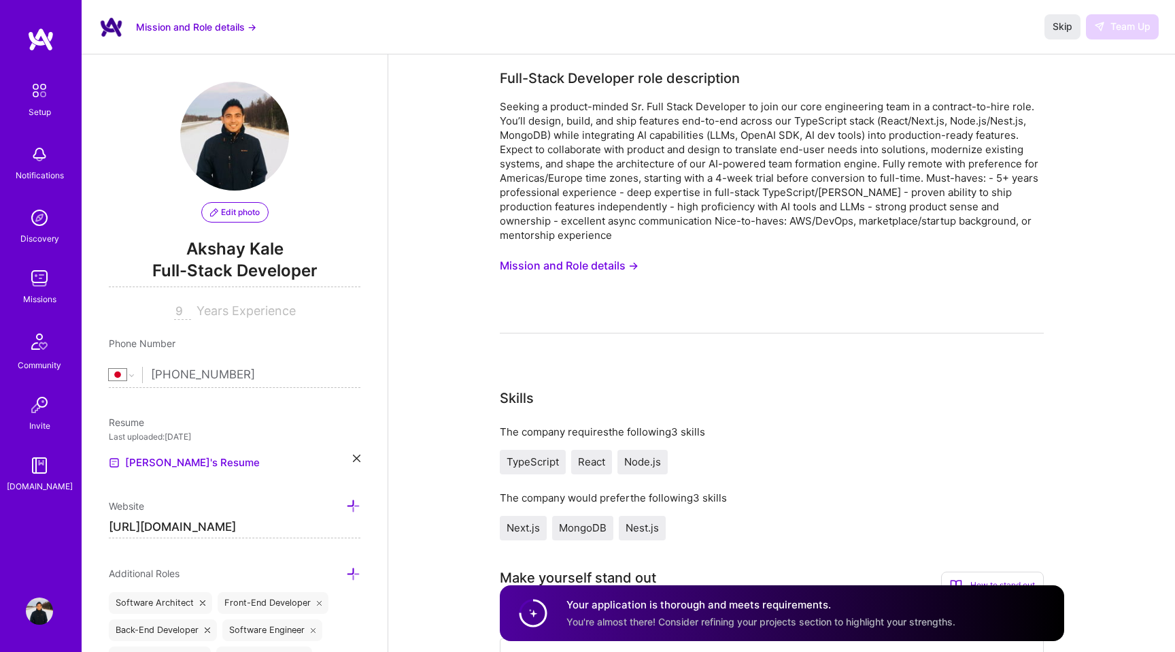
click at [575, 83] on div "Full-Stack Developer role description" at bounding box center [620, 78] width 240 height 20
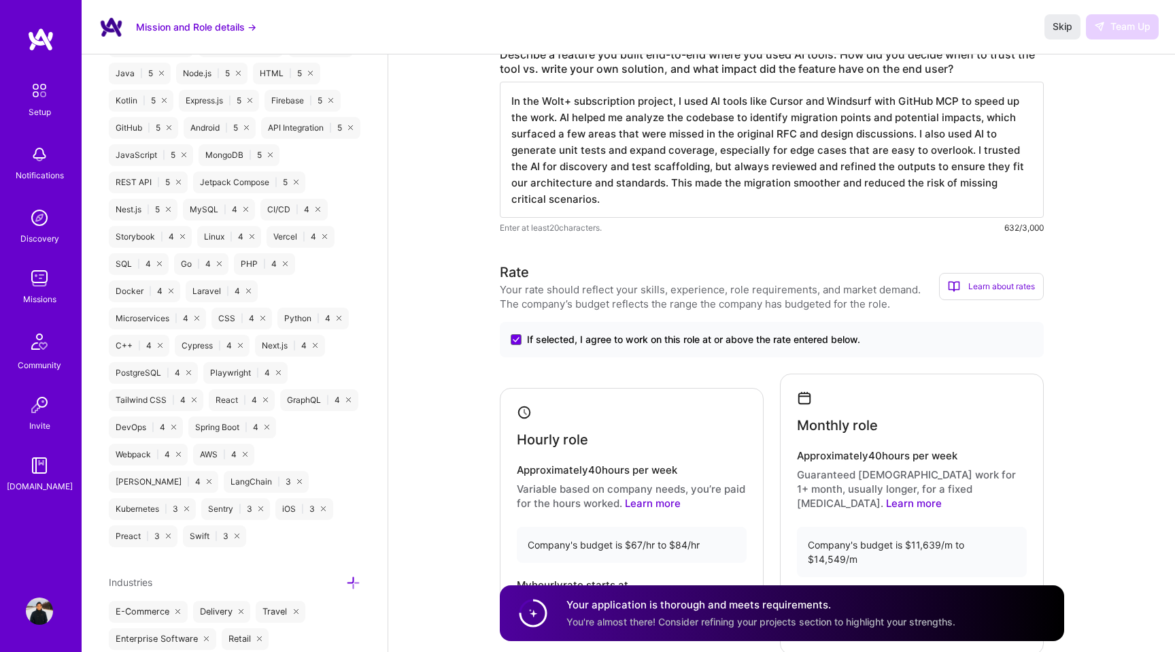
scroll to position [1211, 0]
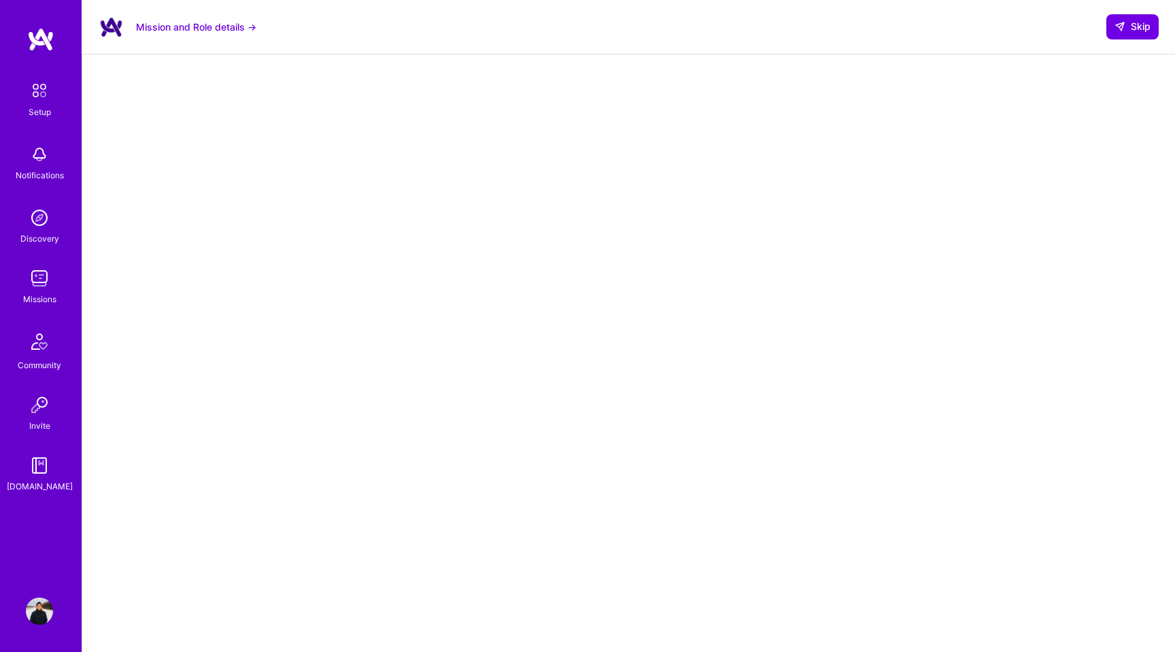
click at [982, 273] on div at bounding box center [629, 410] width 1039 height 684
click at [1134, 20] on span "Skip" at bounding box center [1133, 27] width 36 height 14
select select "JP"
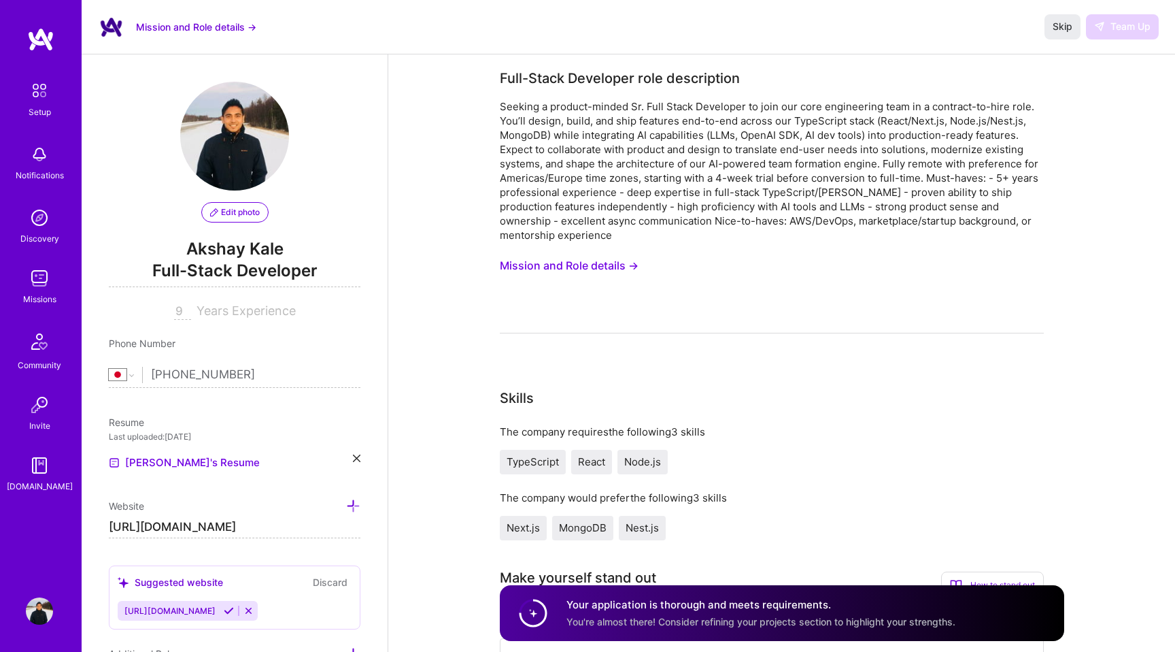
click at [38, 280] on img at bounding box center [39, 278] width 27 height 27
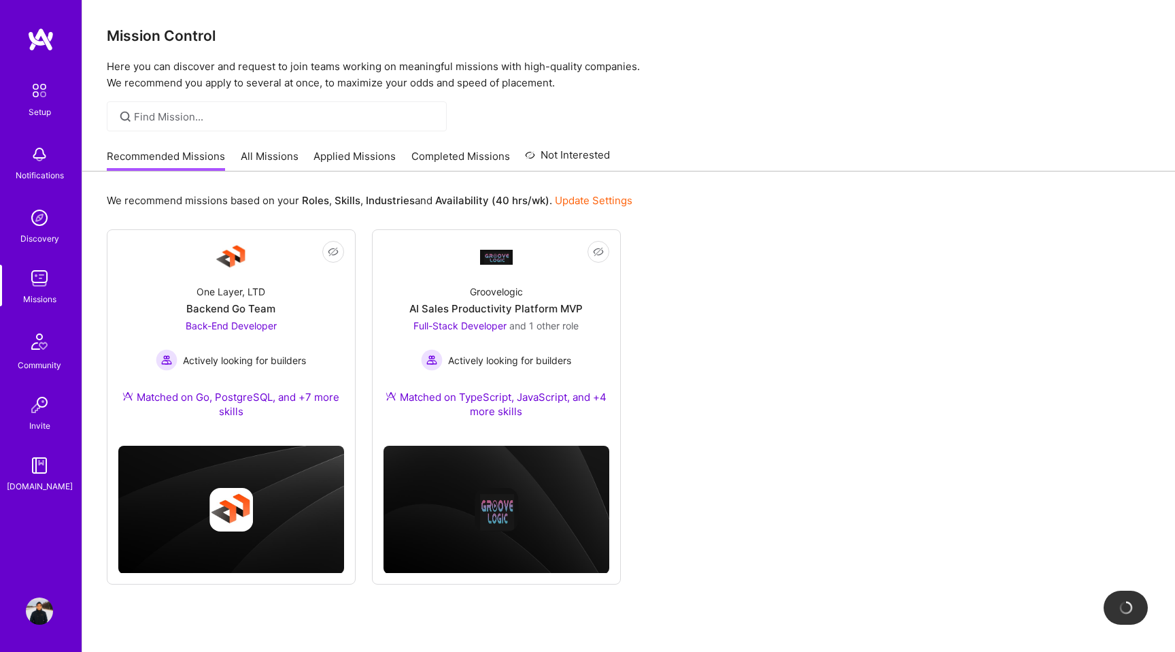
click at [329, 152] on link "Applied Missions" at bounding box center [355, 160] width 82 height 22
